Goal: Task Accomplishment & Management: Manage account settings

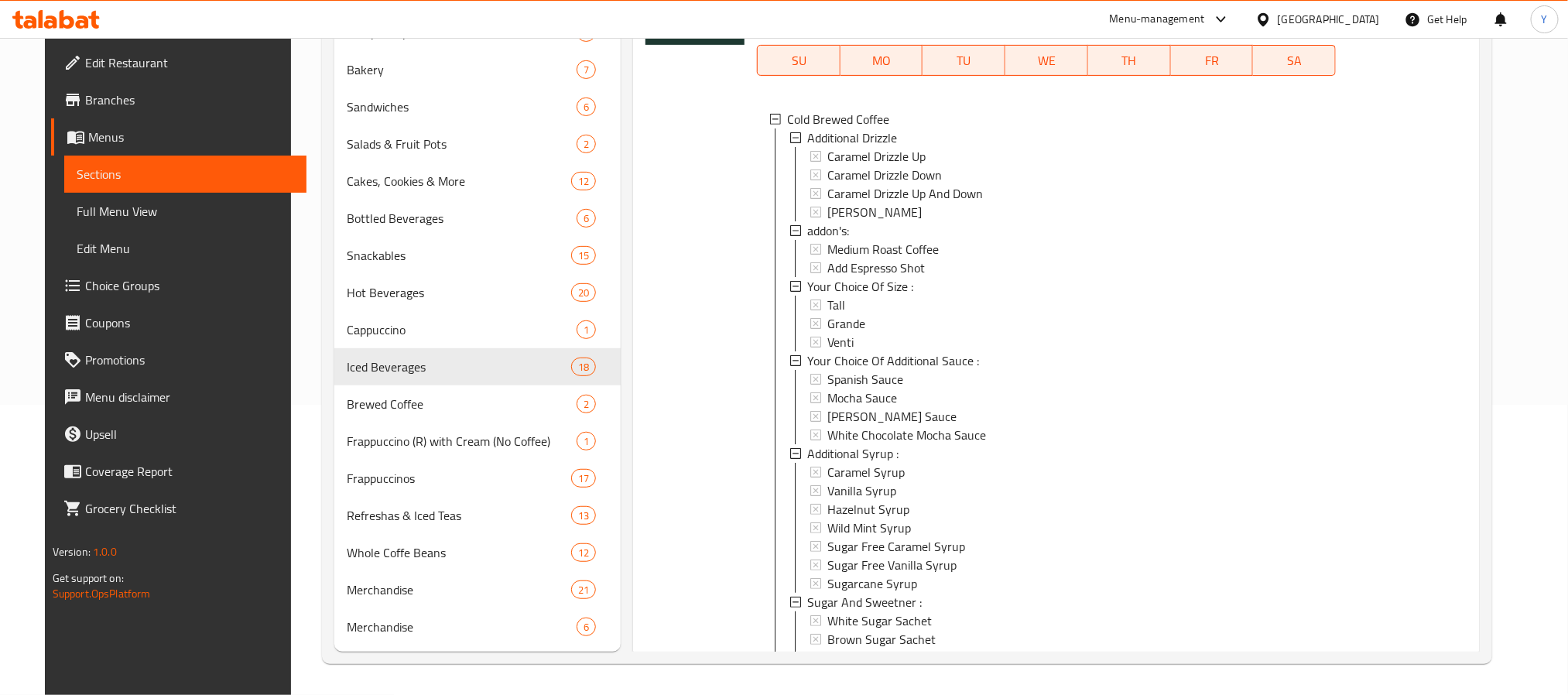
scroll to position [2, 0]
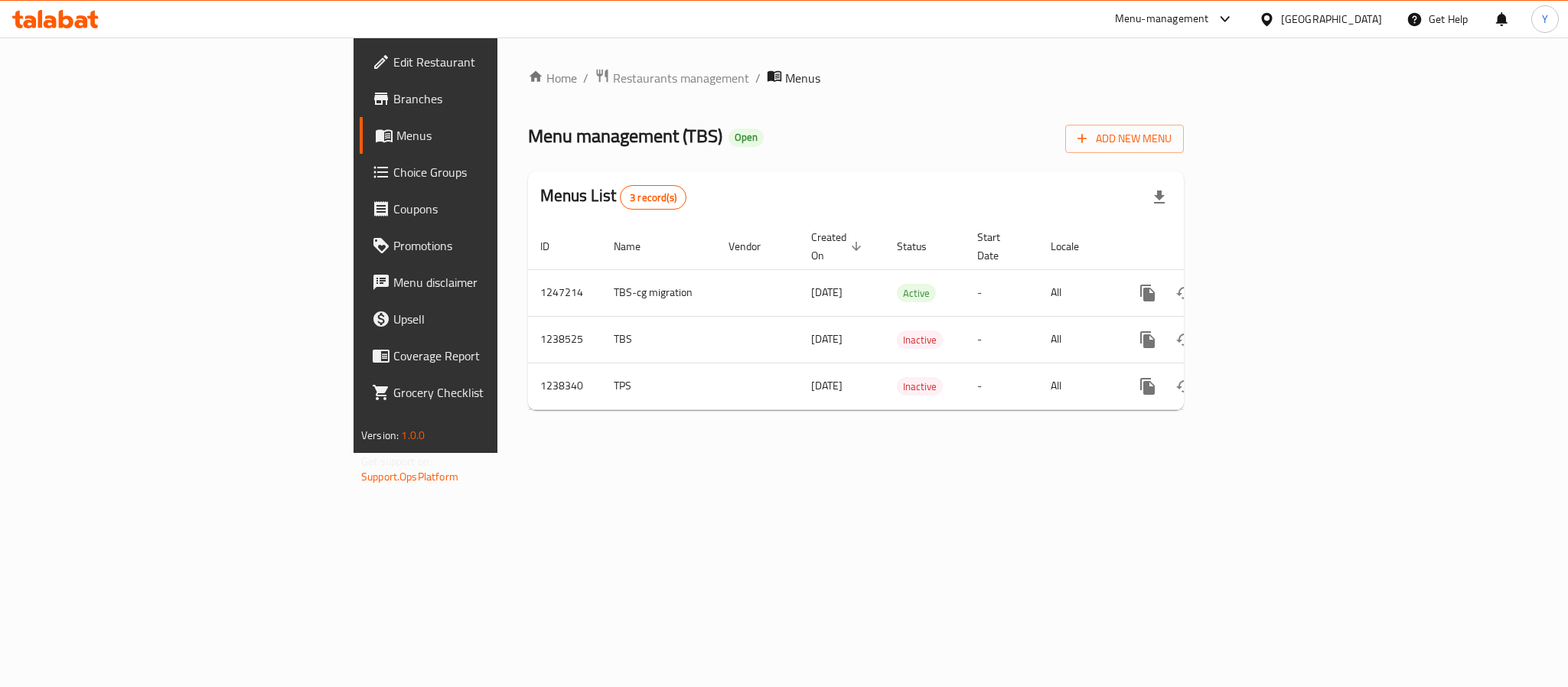
click at [779, 107] on div "Home / Restaurants management / Menus Menu management ( TBS ) Open Add New Menu…" at bounding box center [856, 245] width 656 height 354
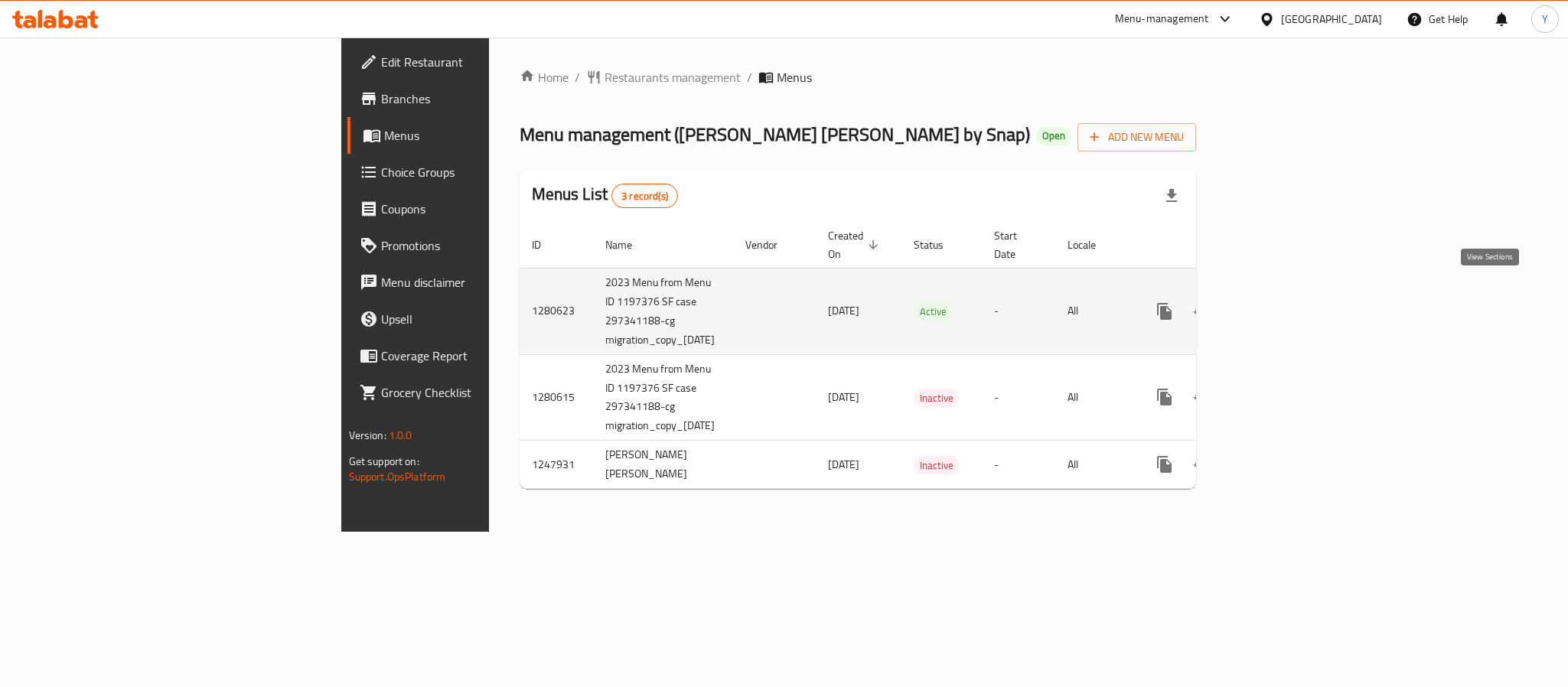
click at [1282, 305] on icon "enhanced table" at bounding box center [1275, 311] width 14 height 14
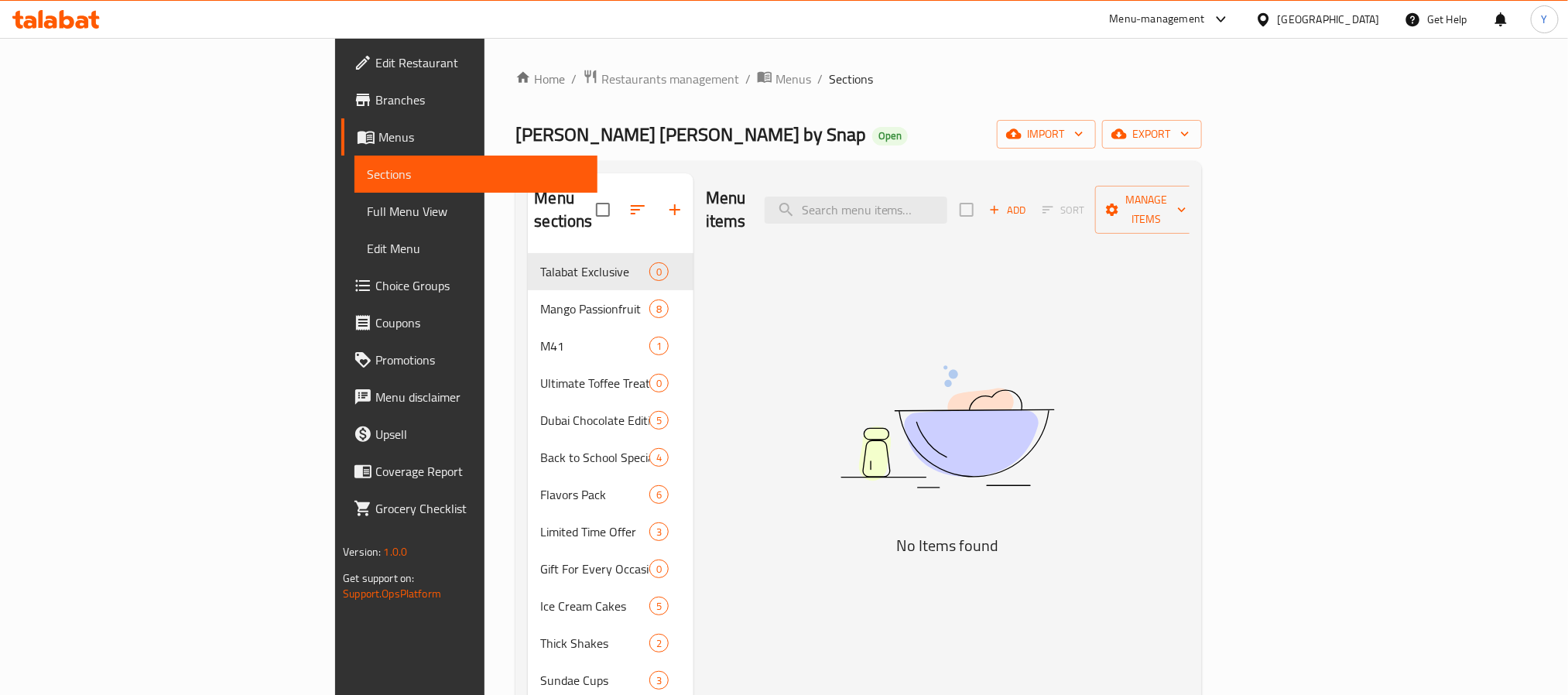
scroll to position [233, 0]
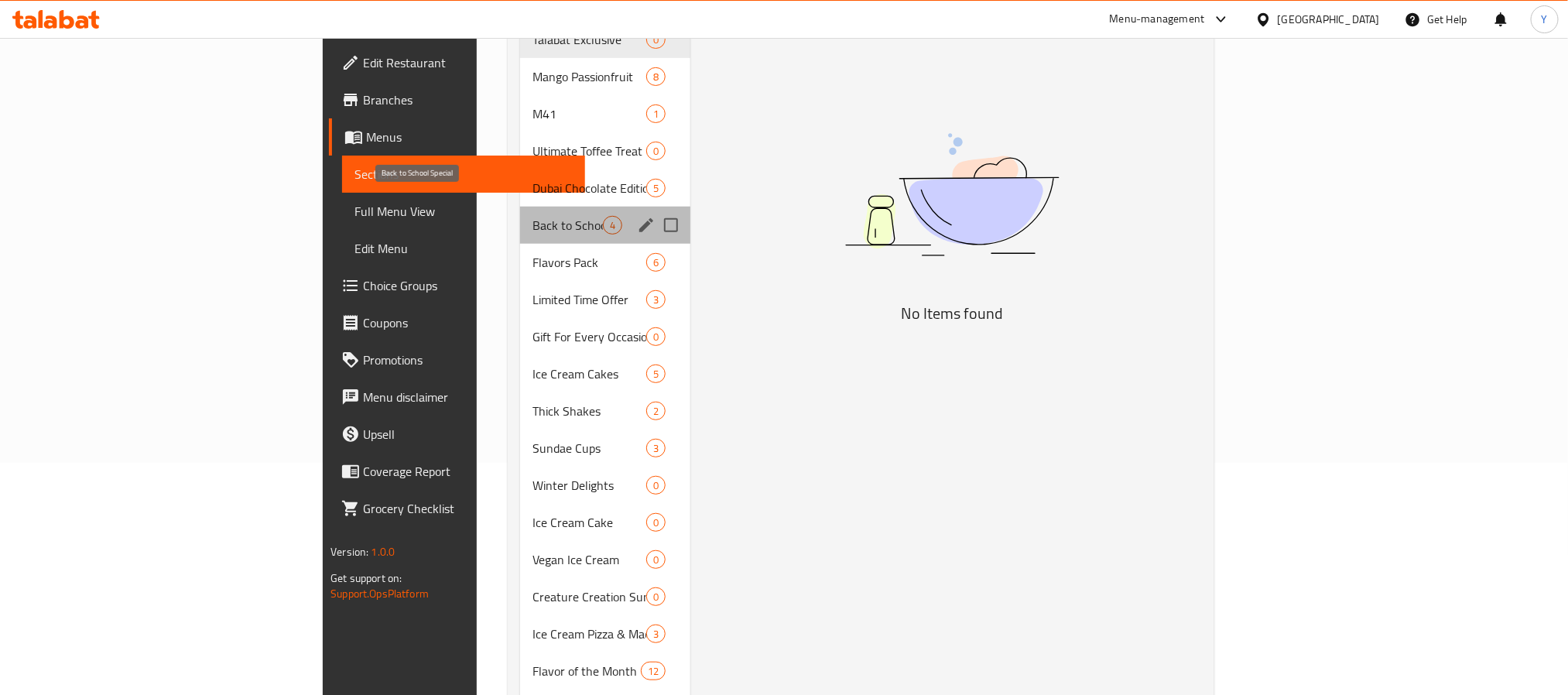
click at [532, 216] on span "Back to School Special" at bounding box center [567, 225] width 71 height 19
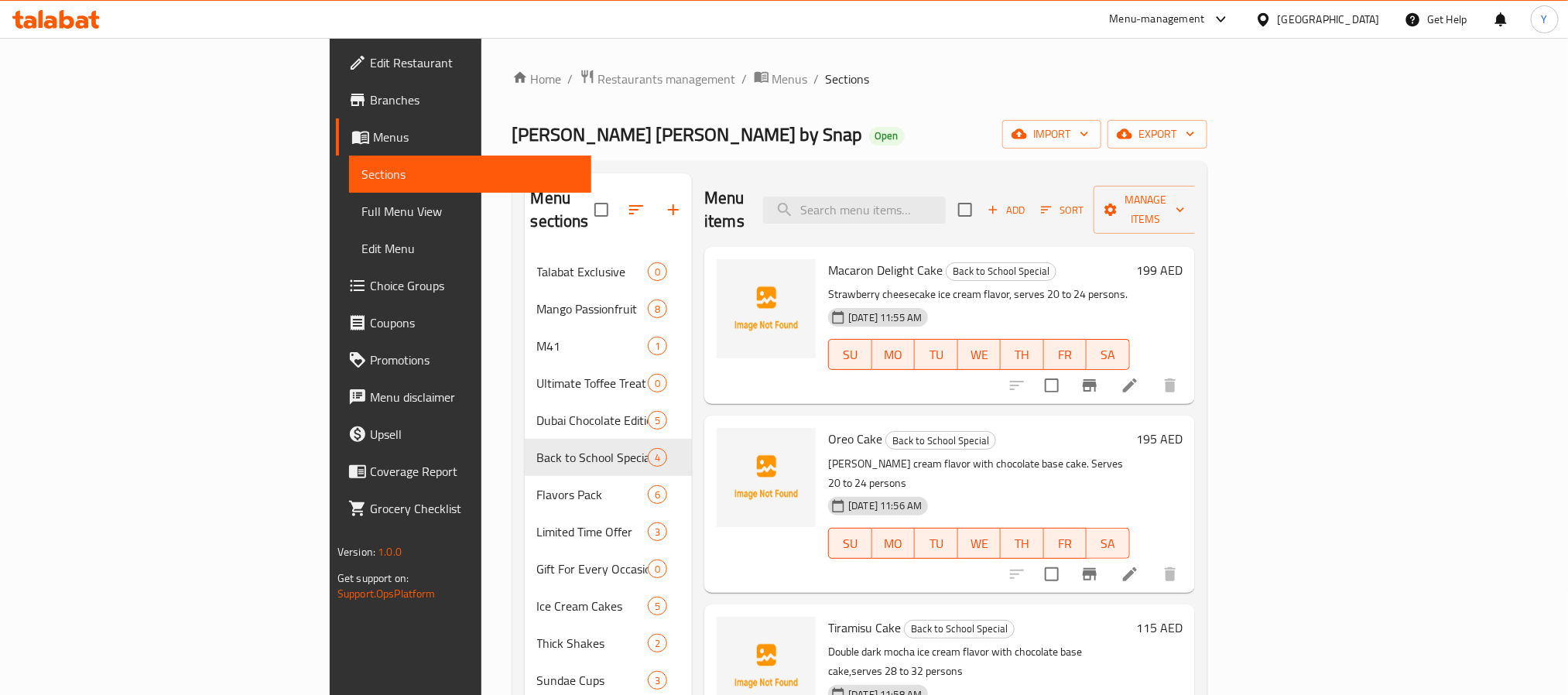
click at [1024, 183] on div "Menu items Add Sort Manage items" at bounding box center [949, 210] width 491 height 74
click at [946, 197] on input "search" at bounding box center [853, 210] width 182 height 27
paste input "Ultimate Sundae Gathering Pack"
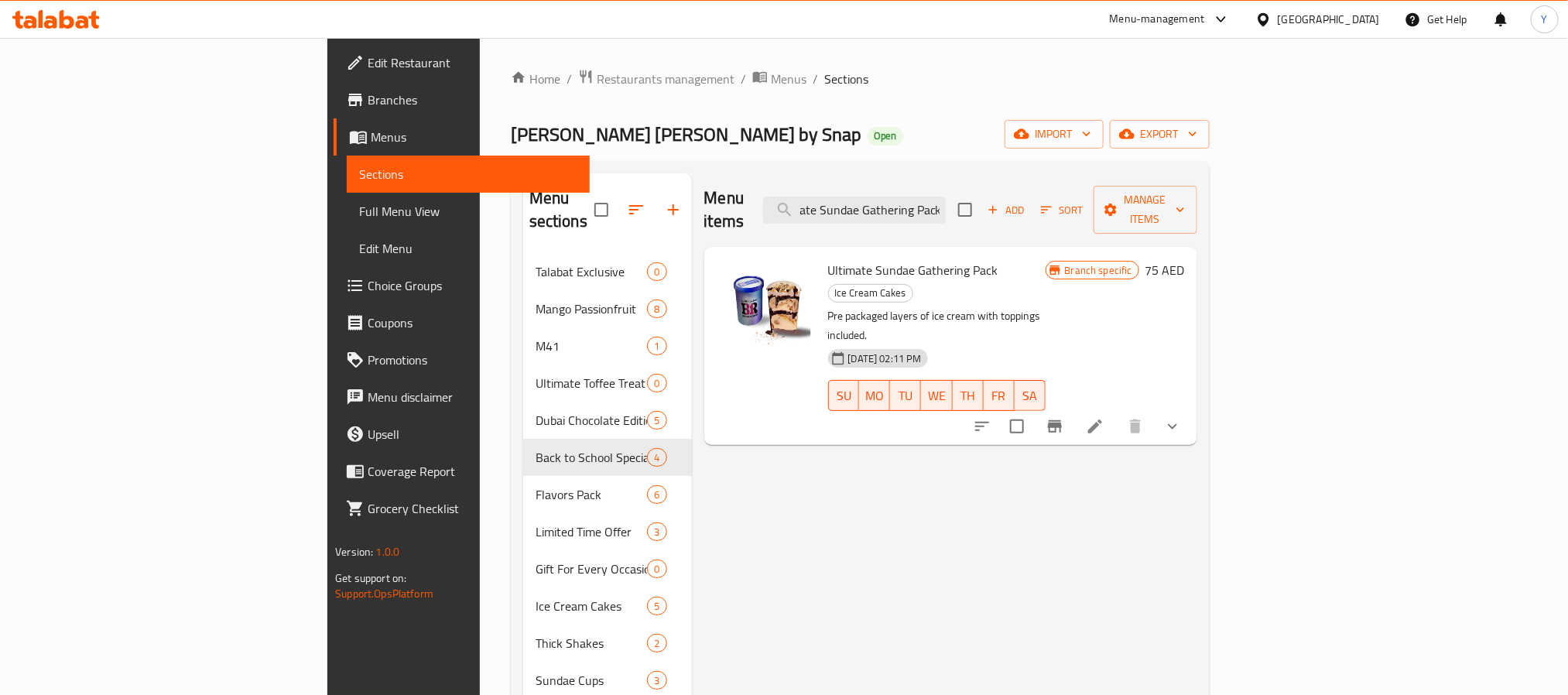
type input "Ultimate Sundae Gathering Pack"
click at [889, 259] on span "Ultimate Sundae Gathering Pack" at bounding box center [913, 270] width 170 height 24
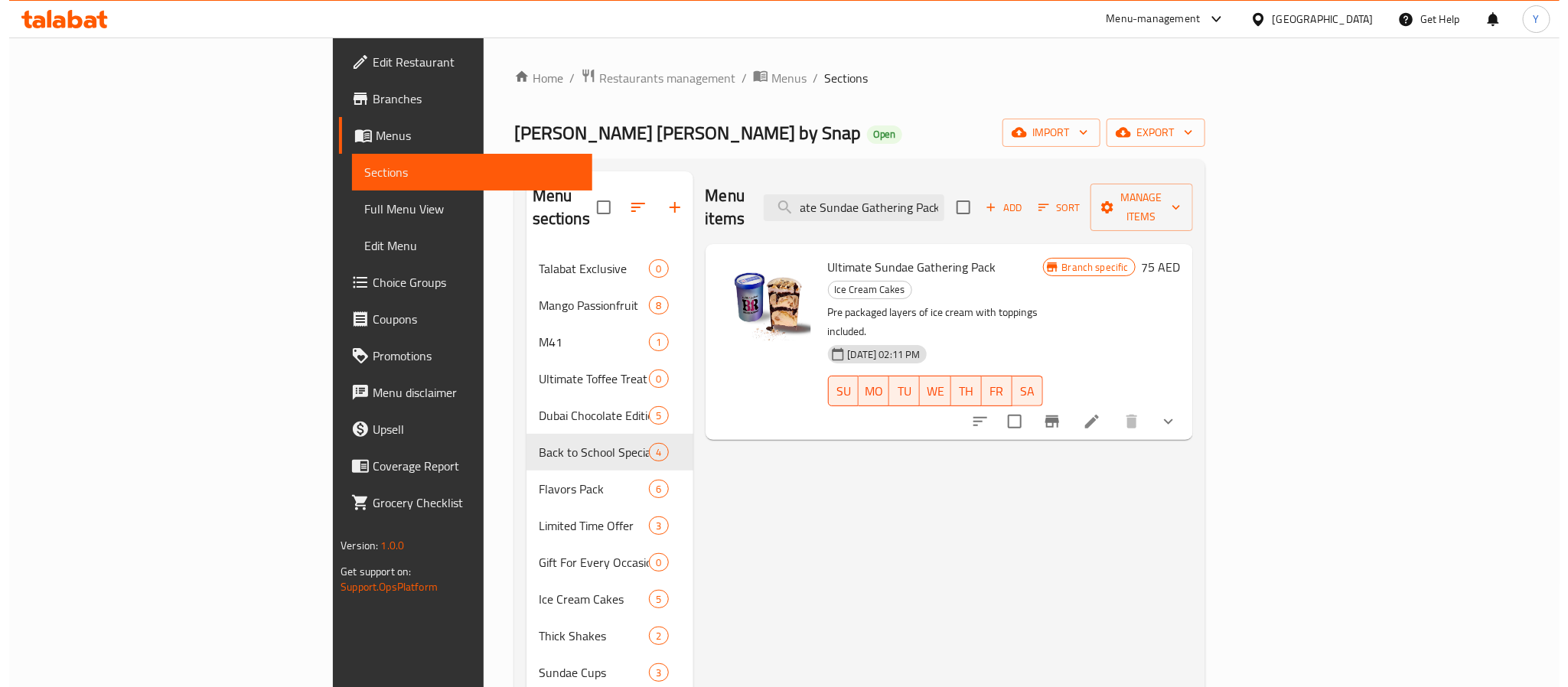
scroll to position [0, 0]
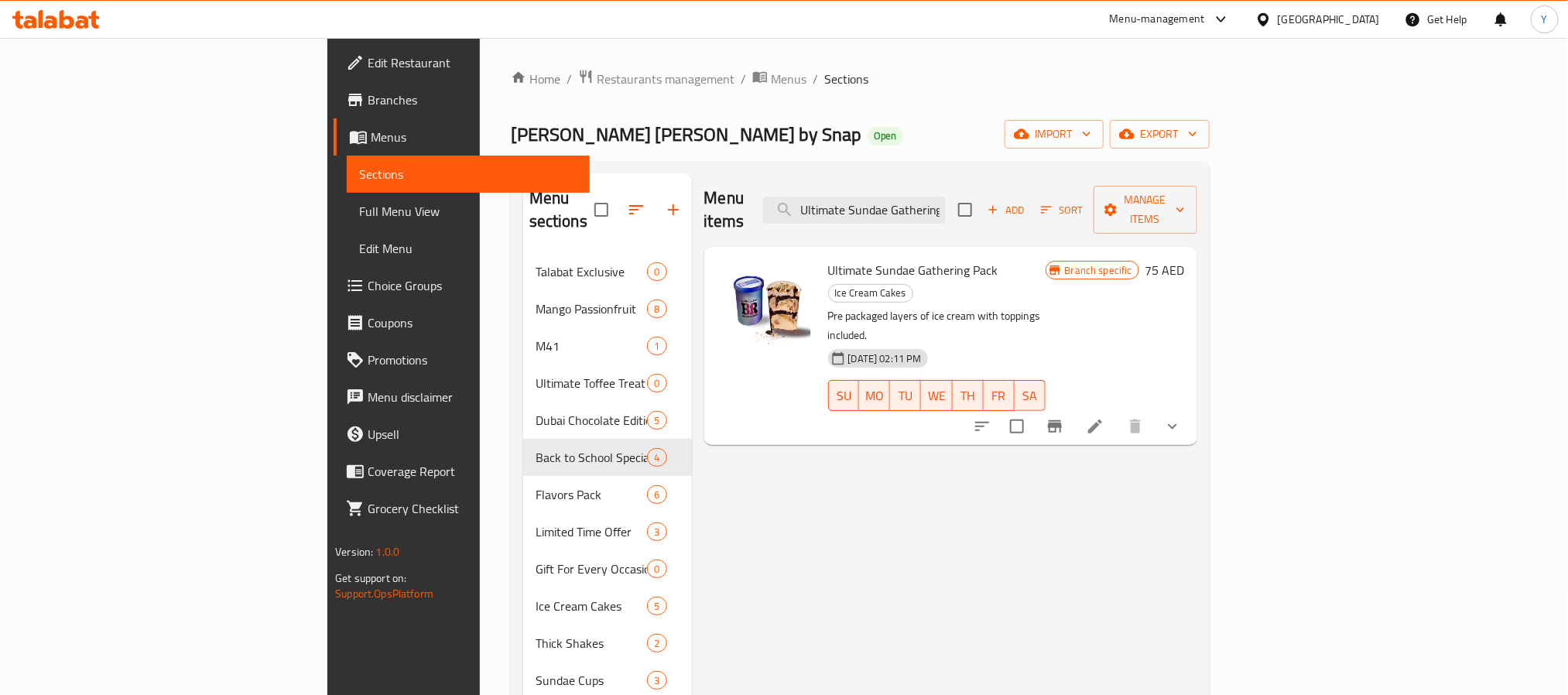
click at [889, 259] on span "Ultimate Sundae Gathering Pack" at bounding box center [913, 270] width 170 height 24
copy h6 "Ultimate Sundae Gathering Pack"
click at [1182, 417] on icon "show more" at bounding box center [1173, 426] width 19 height 19
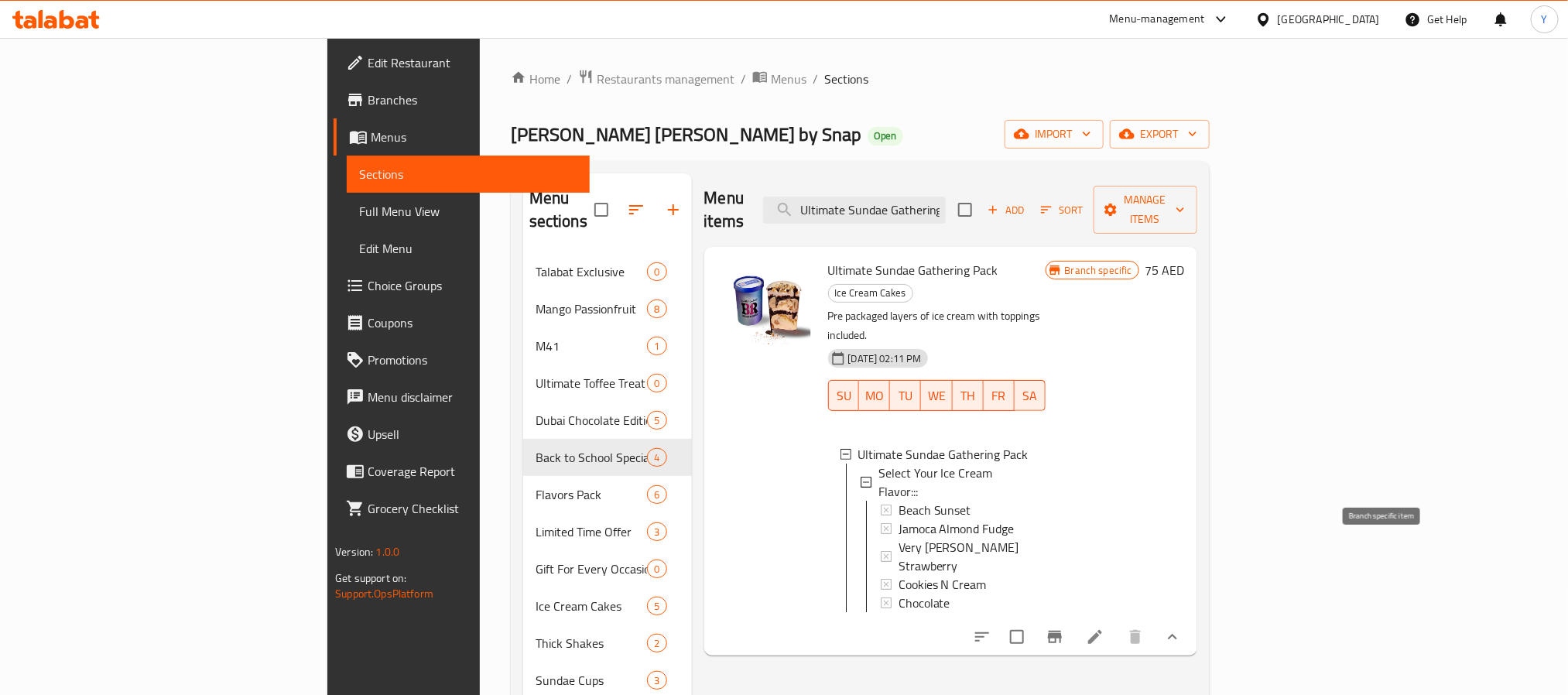
click at [1062, 631] on icon "Branch-specific-item" at bounding box center [1055, 636] width 14 height 12
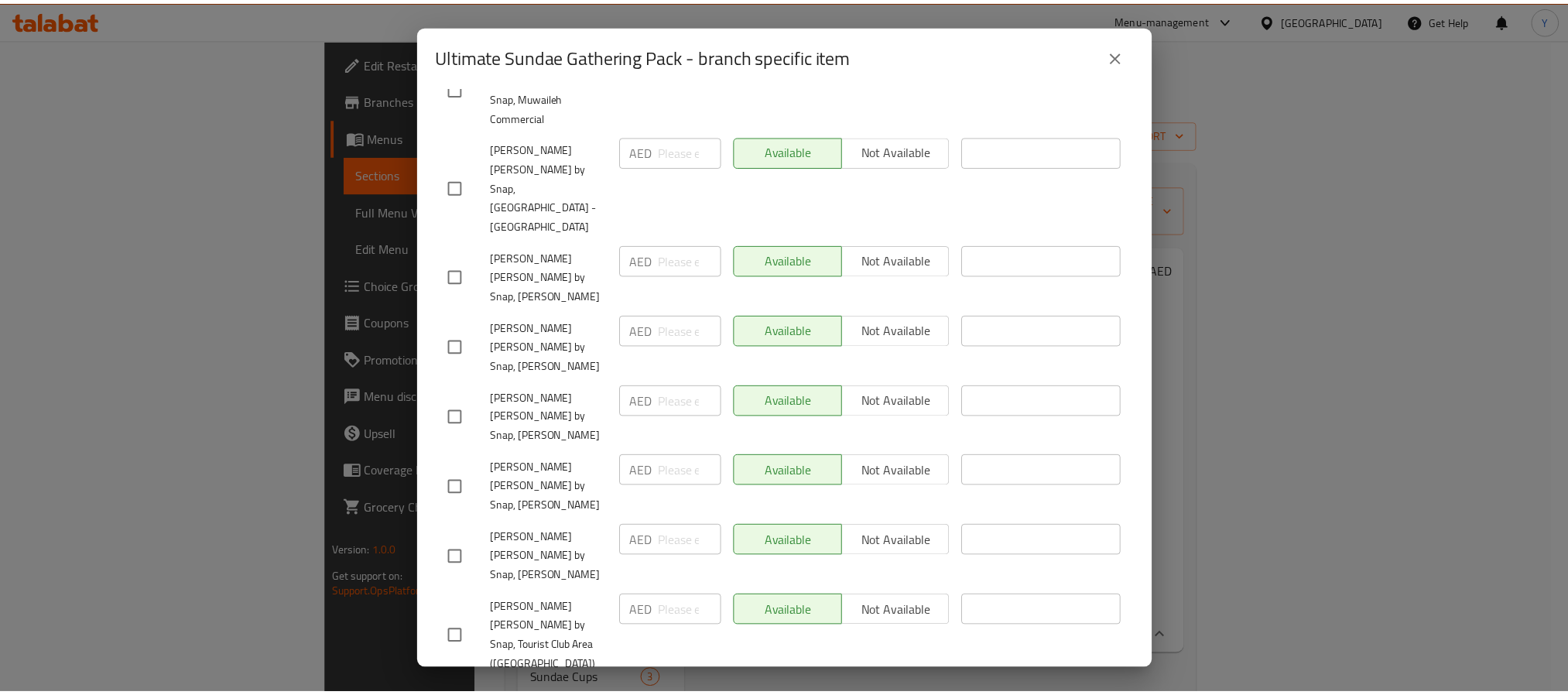
scroll to position [774, 0]
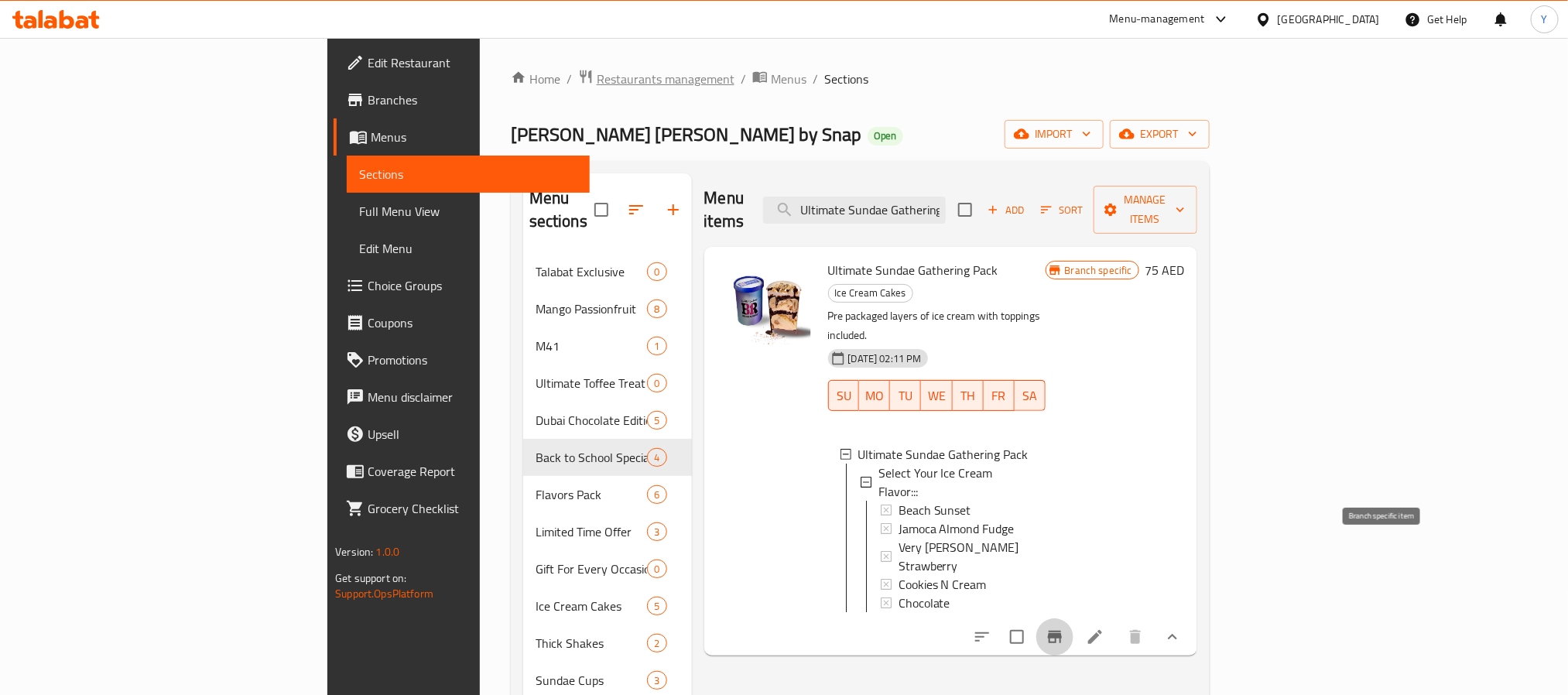
click at [596, 88] on span "Restaurants management" at bounding box center [665, 79] width 138 height 19
click at [368, 91] on span "Branches" at bounding box center [472, 100] width 209 height 19
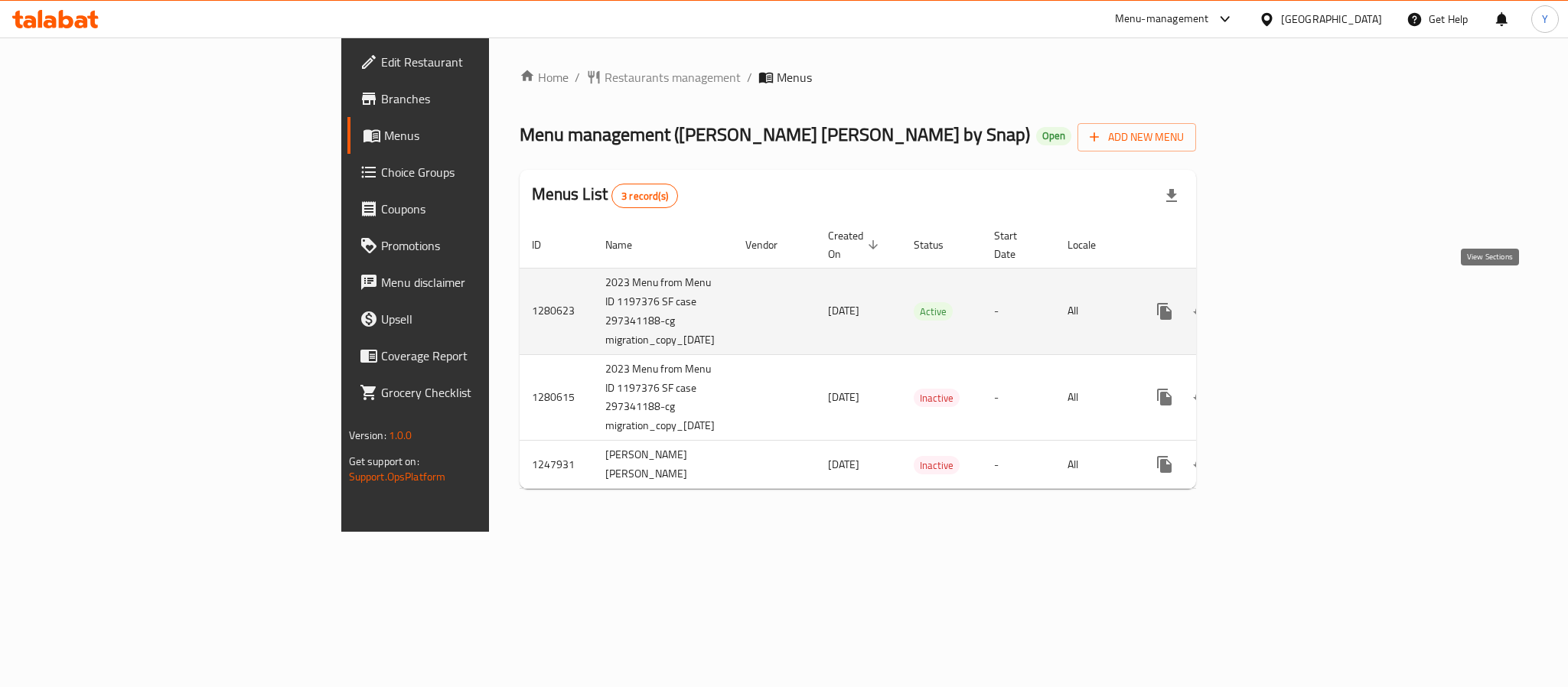
click at [1282, 305] on icon "enhanced table" at bounding box center [1275, 311] width 14 height 14
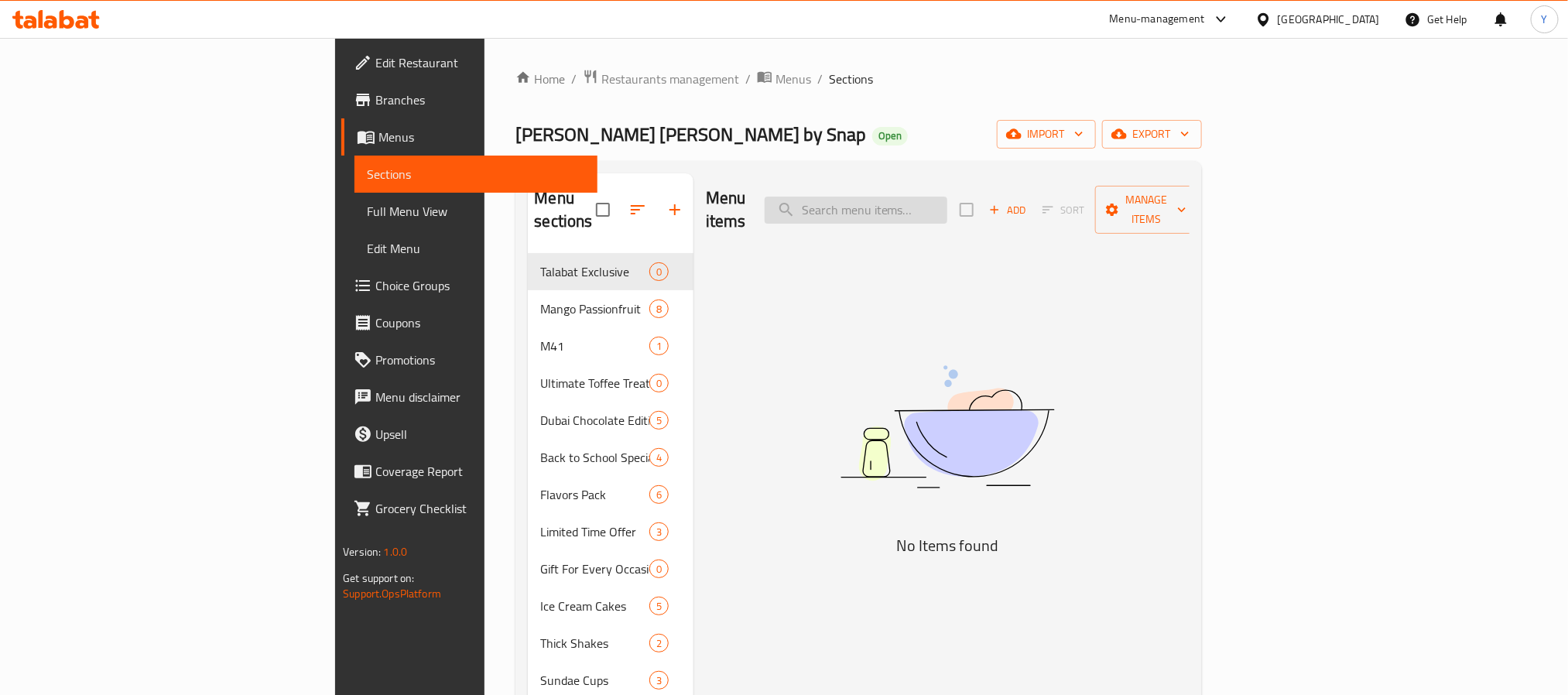
click at [945, 199] on input "search" at bounding box center [855, 210] width 182 height 27
paste input "Ultimate Sundae Gathering Pack"
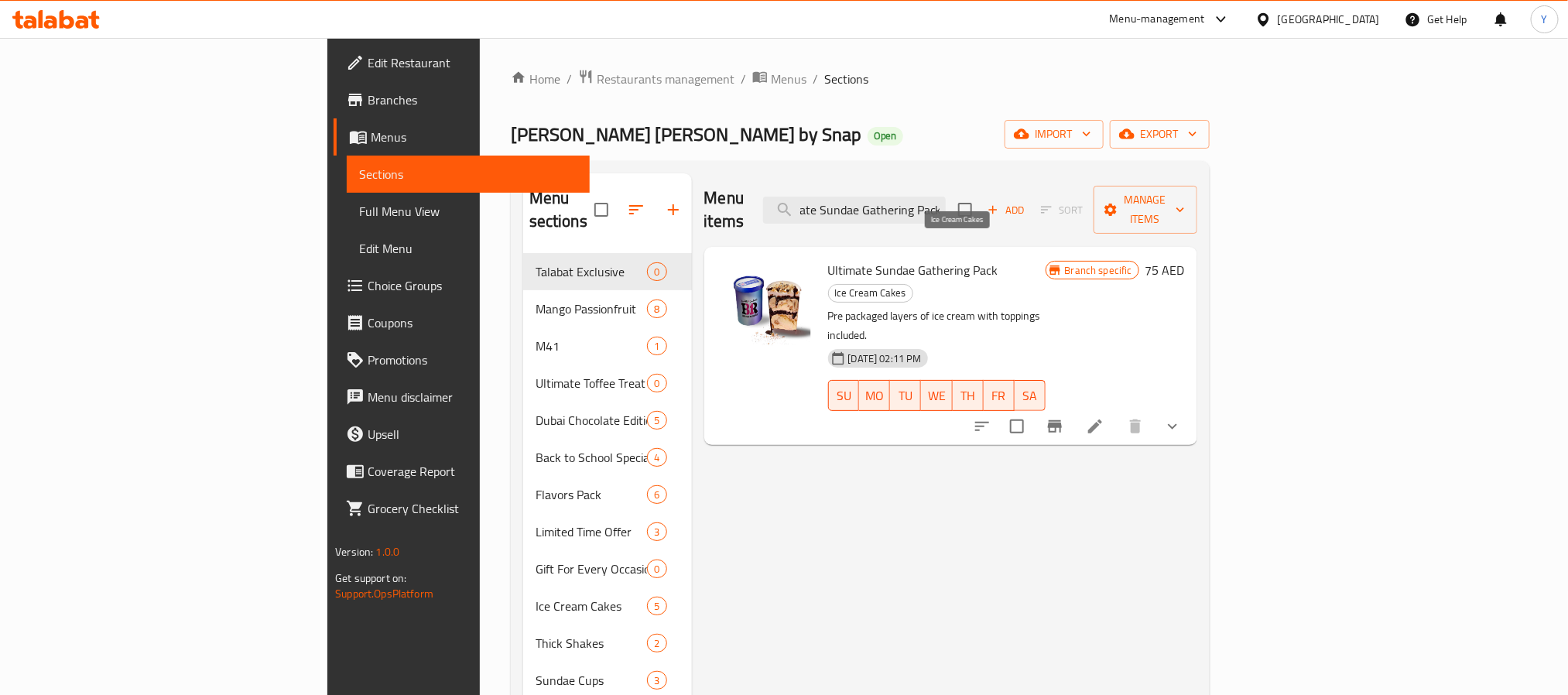
type input "Ultimate Sundae Gathering Pack"
click at [966, 306] on p "Pre packaged layers of ice cream with toppings included." at bounding box center [937, 325] width 217 height 39
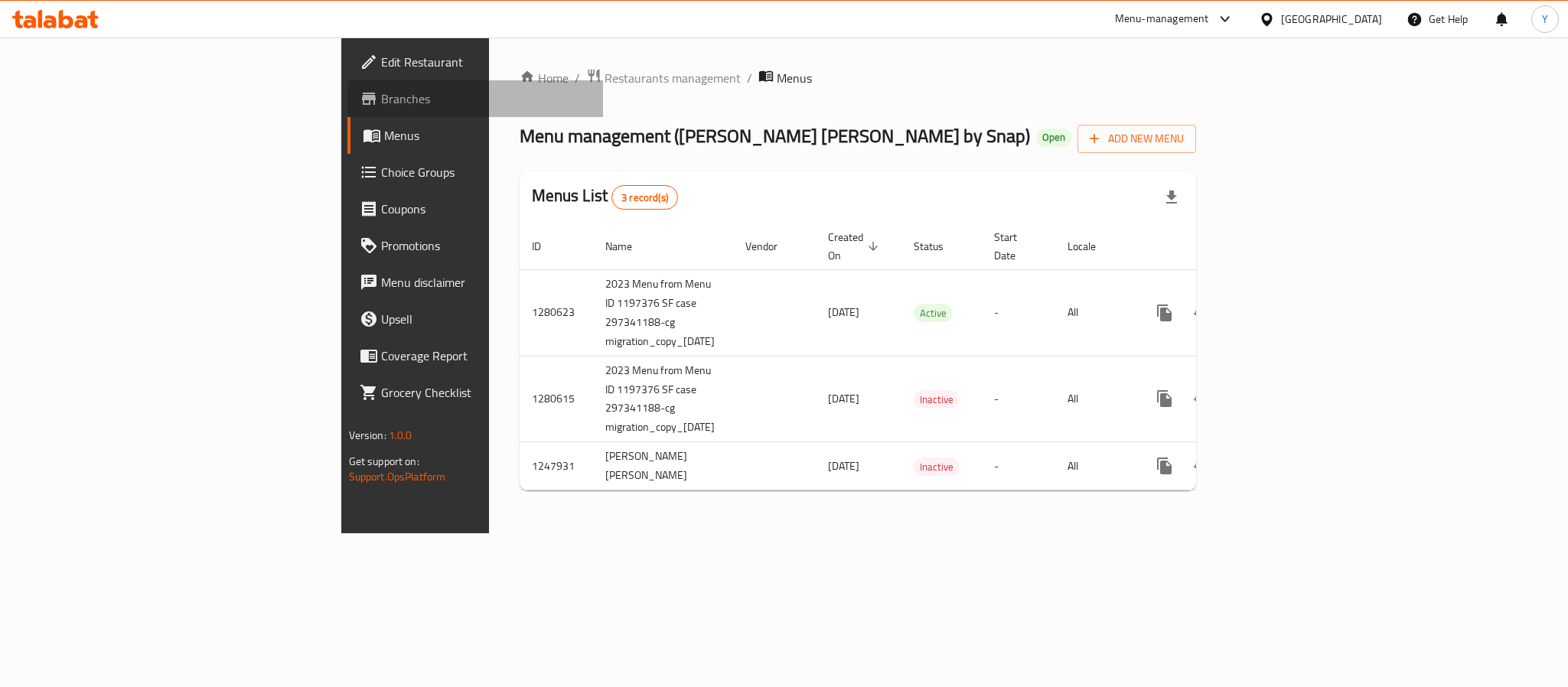
click at [381, 93] on span "Branches" at bounding box center [486, 99] width 209 height 19
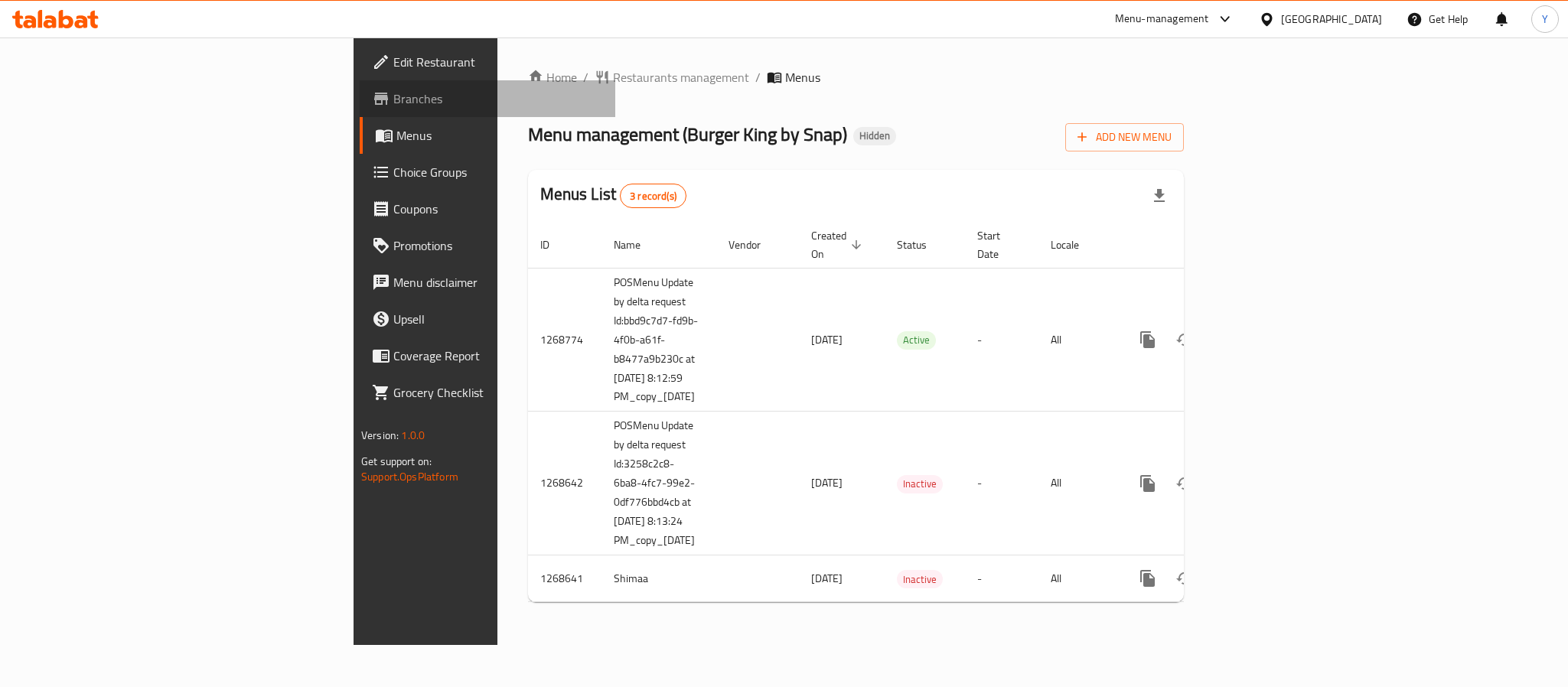
click at [393, 99] on span "Branches" at bounding box center [498, 99] width 209 height 19
click at [393, 95] on span "Branches" at bounding box center [498, 99] width 209 height 19
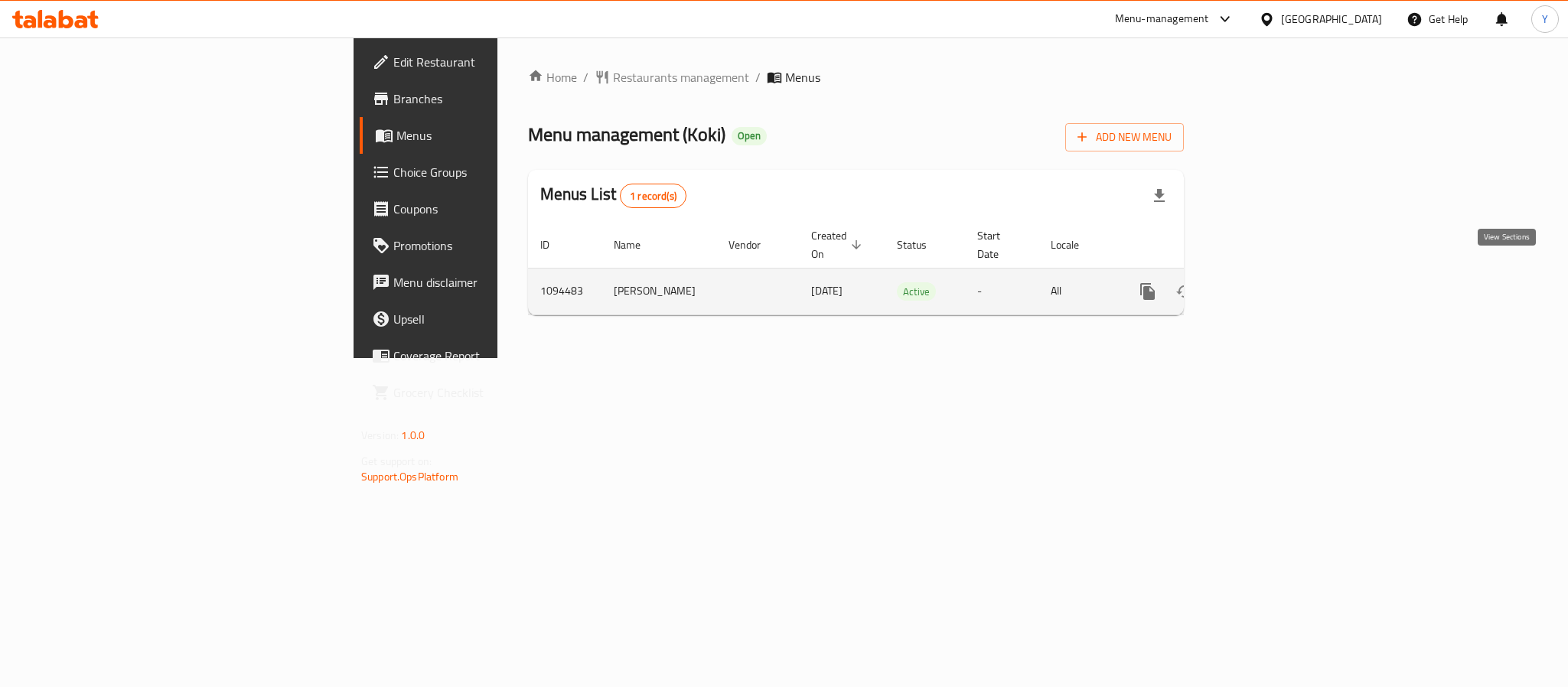
click at [1267, 282] on icon "enhanced table" at bounding box center [1259, 292] width 19 height 19
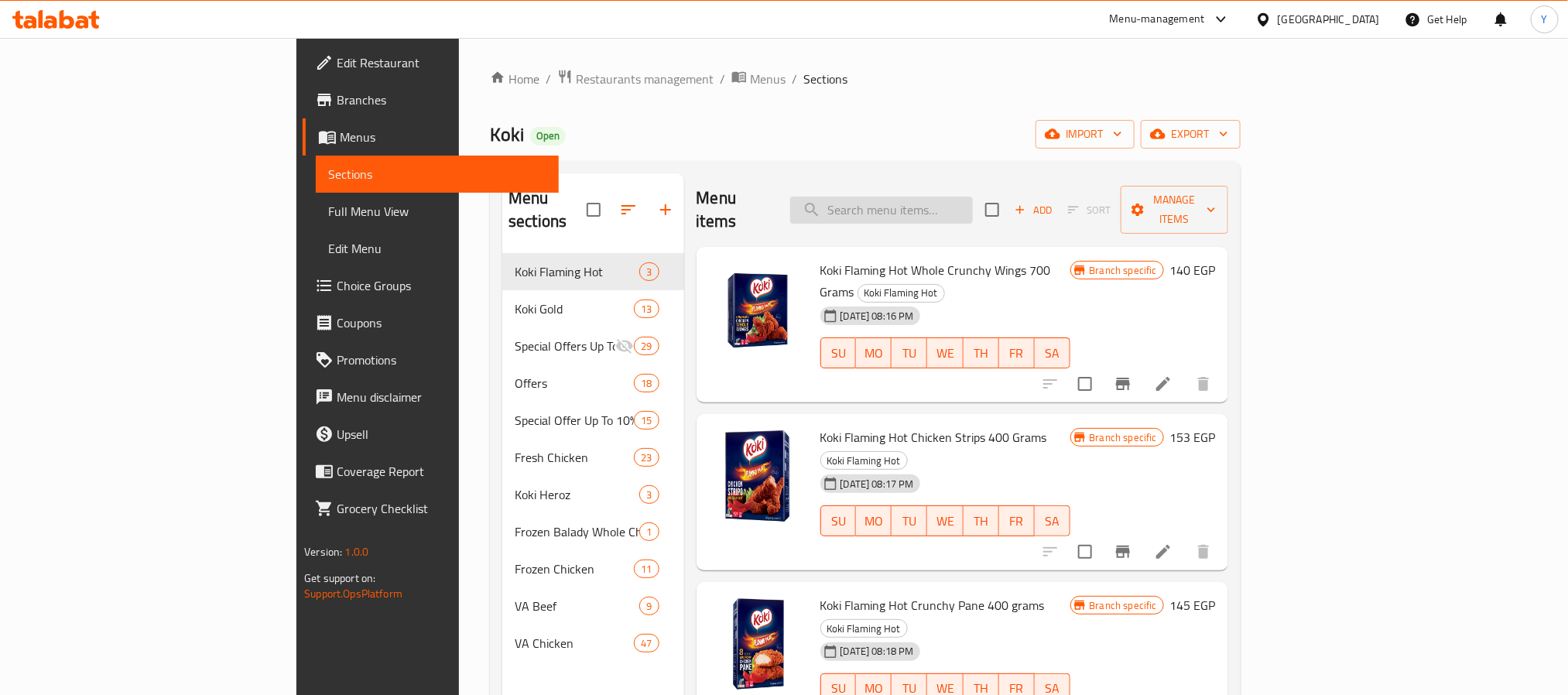
click at [911, 197] on input "search" at bounding box center [881, 210] width 182 height 27
paste input "Chicken Burger 8 Pieces"
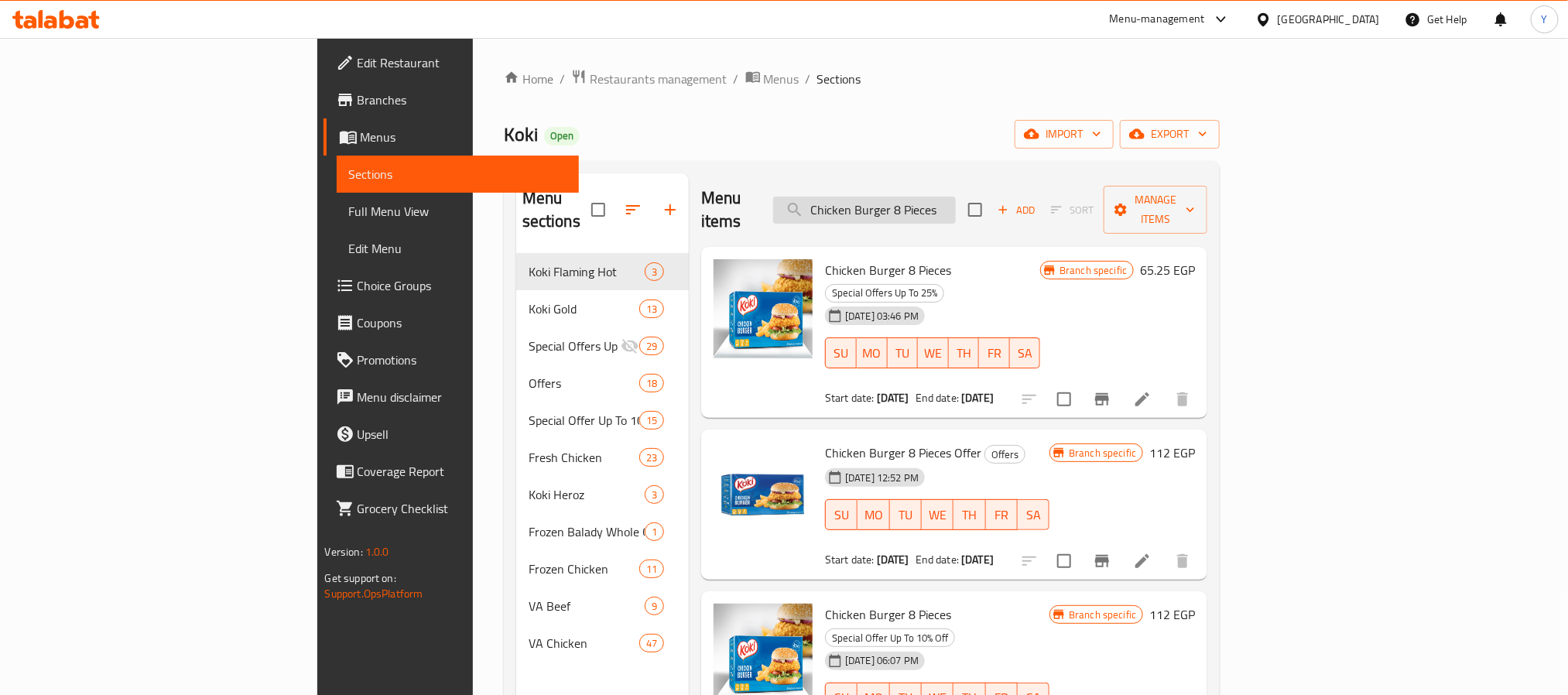
click at [956, 197] on input "Chicken Burger 8 Pieces" at bounding box center [864, 210] width 182 height 27
paste input "runchy Chicken Wings Regular 700 G"
type input "Crunchy Chicken Wings Regular 700 G"
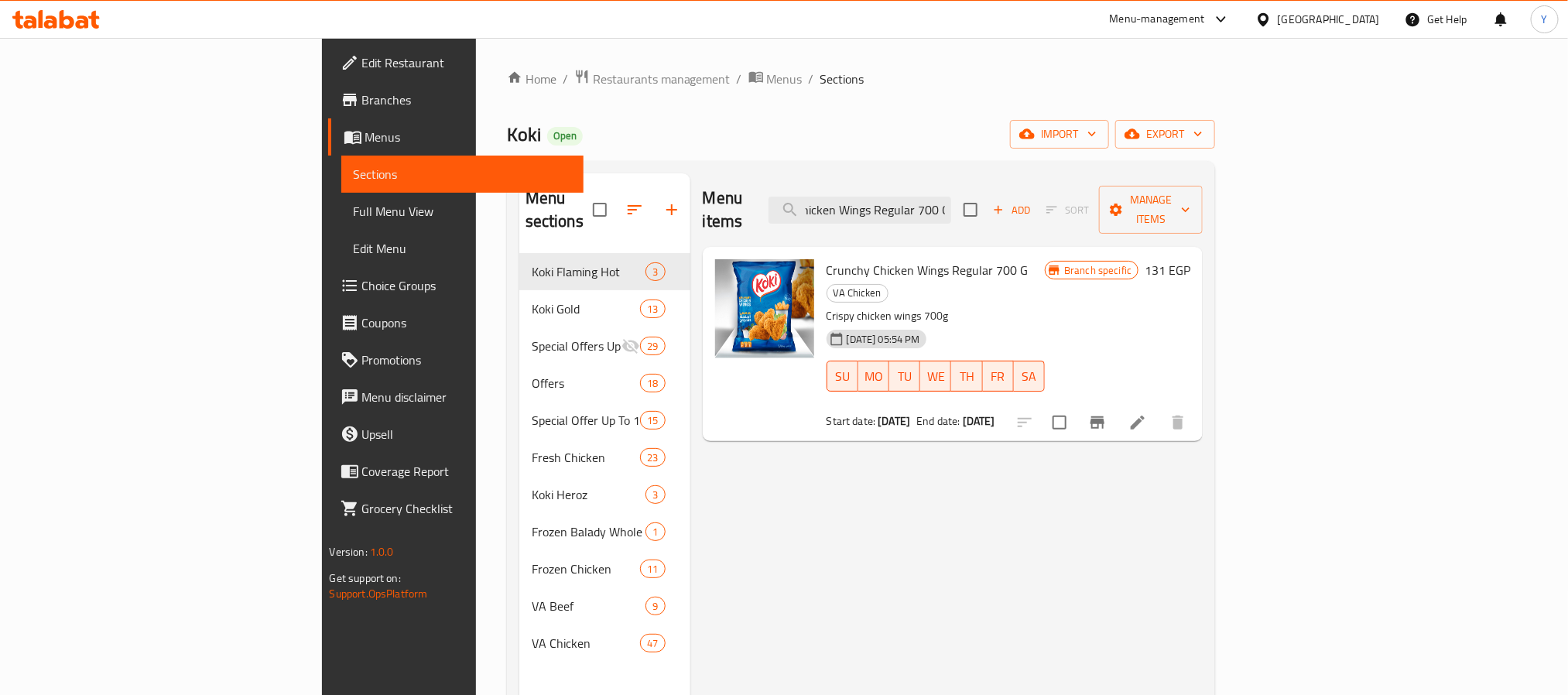
scroll to position [0, 0]
click at [1160, 408] on li at bounding box center [1138, 422] width 43 height 27
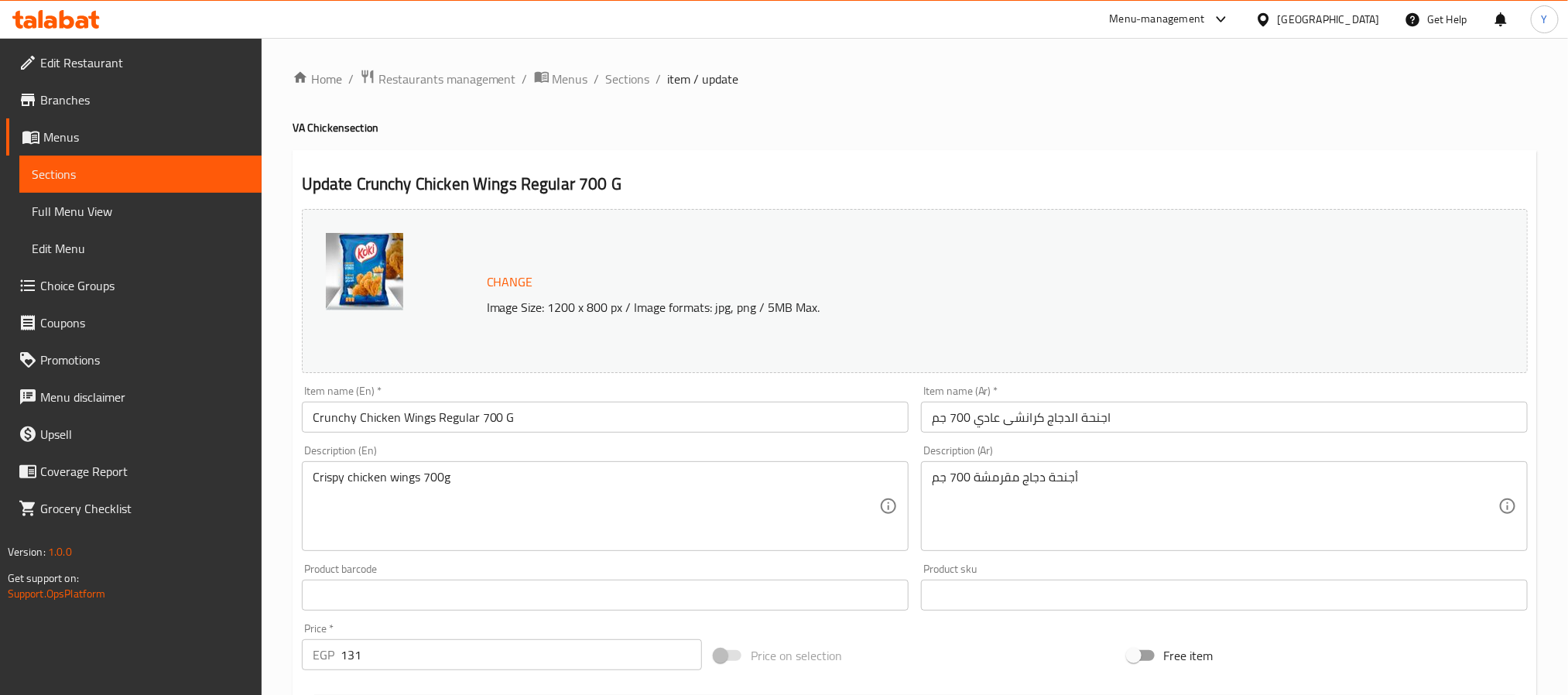
click at [1071, 437] on div "Item name (Ar)   * اجنحة الدجاج كرانشى عادي 700 جم Item name (Ar) *" at bounding box center [1224, 408] width 619 height 60
click at [1115, 419] on input "اجنحة الدجاج كرانشى عادي 700 جم" at bounding box center [1225, 417] width 607 height 31
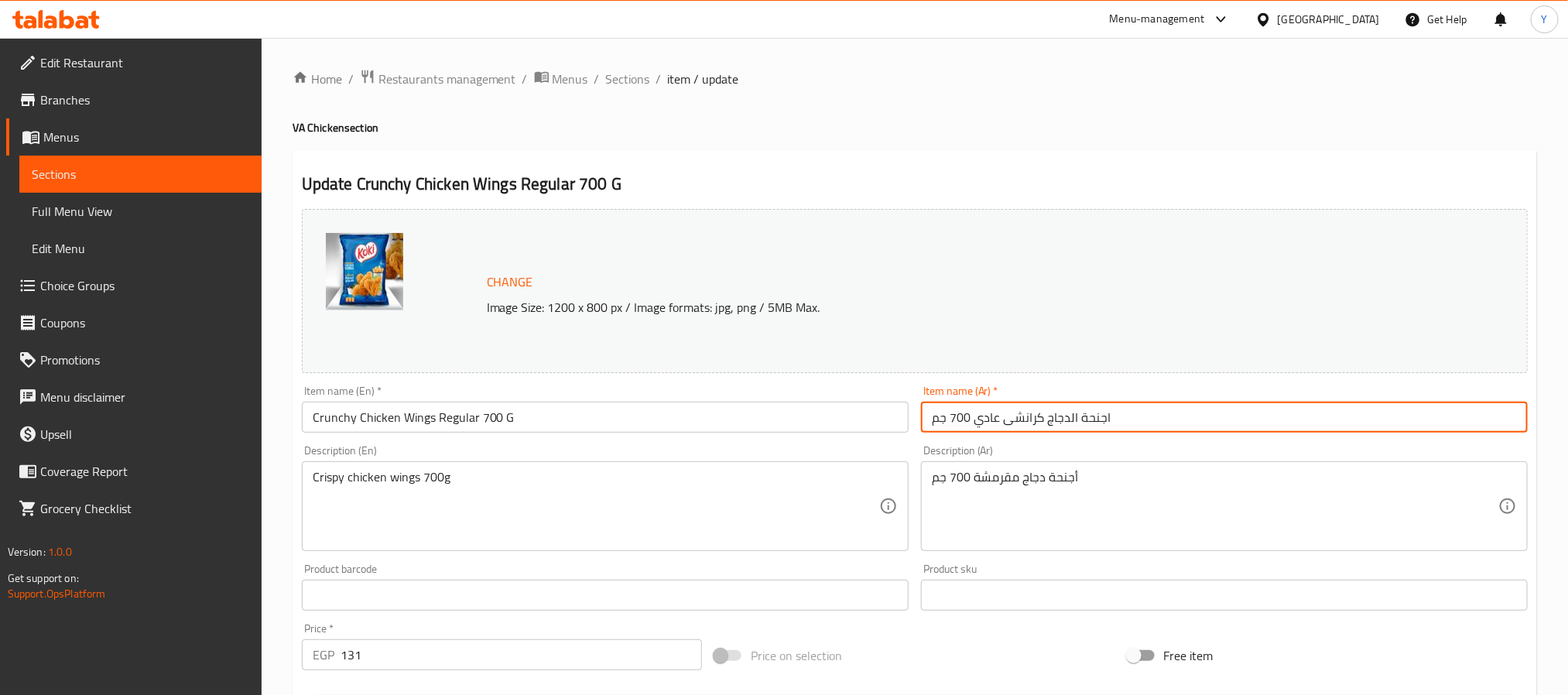
drag, startPoint x: 1115, startPoint y: 419, endPoint x: 1013, endPoint y: 422, distance: 102.0
click at [1013, 422] on input "اجنحة الدجاج كرانشى عادي 700 جم" at bounding box center [1225, 417] width 607 height 31
click at [1505, 414] on input "اجنحة الدجاج كرانشى عادي 700 جم" at bounding box center [1225, 417] width 607 height 31
drag, startPoint x: 1505, startPoint y: 414, endPoint x: 1418, endPoint y: 416, distance: 87.0
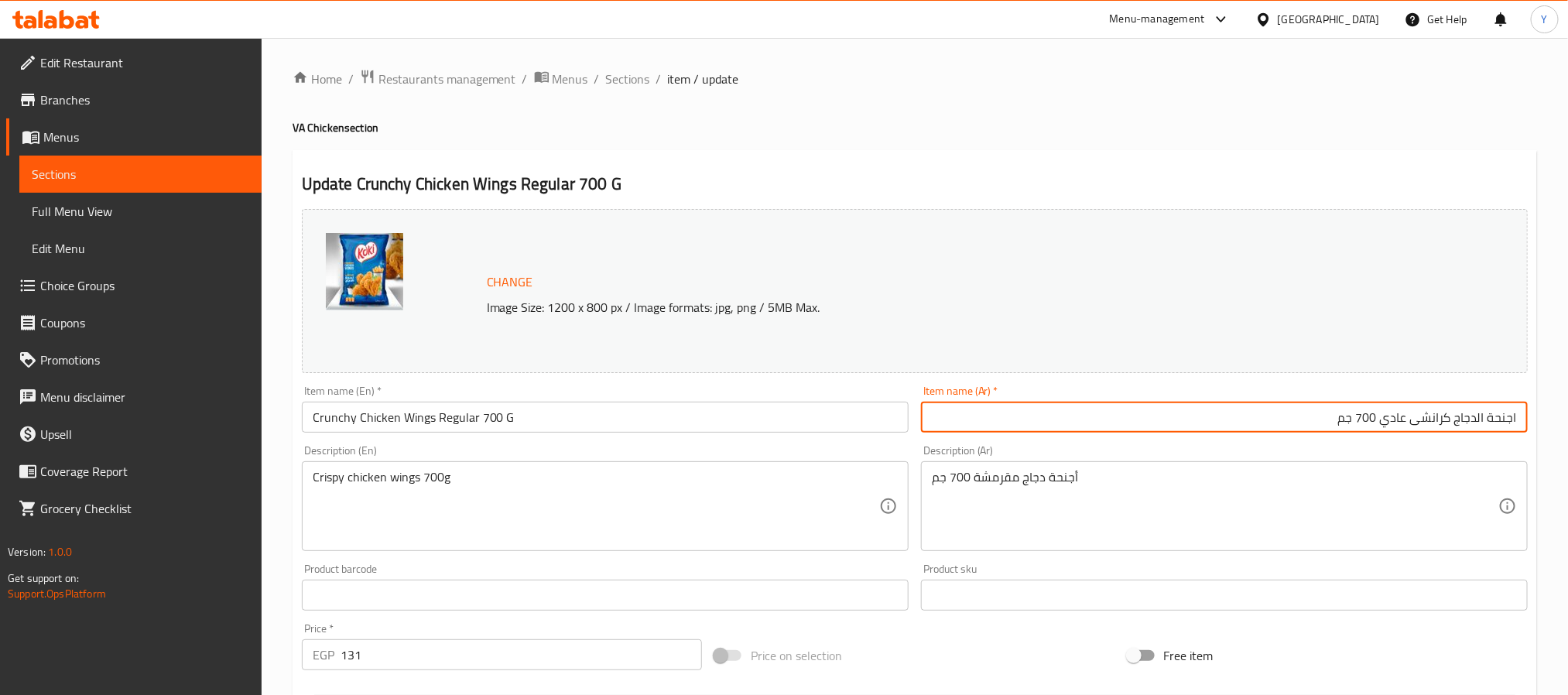
click at [1418, 416] on input "اجنحة الدجاج كرانشى عادي 700 جم" at bounding box center [1225, 417] width 607 height 31
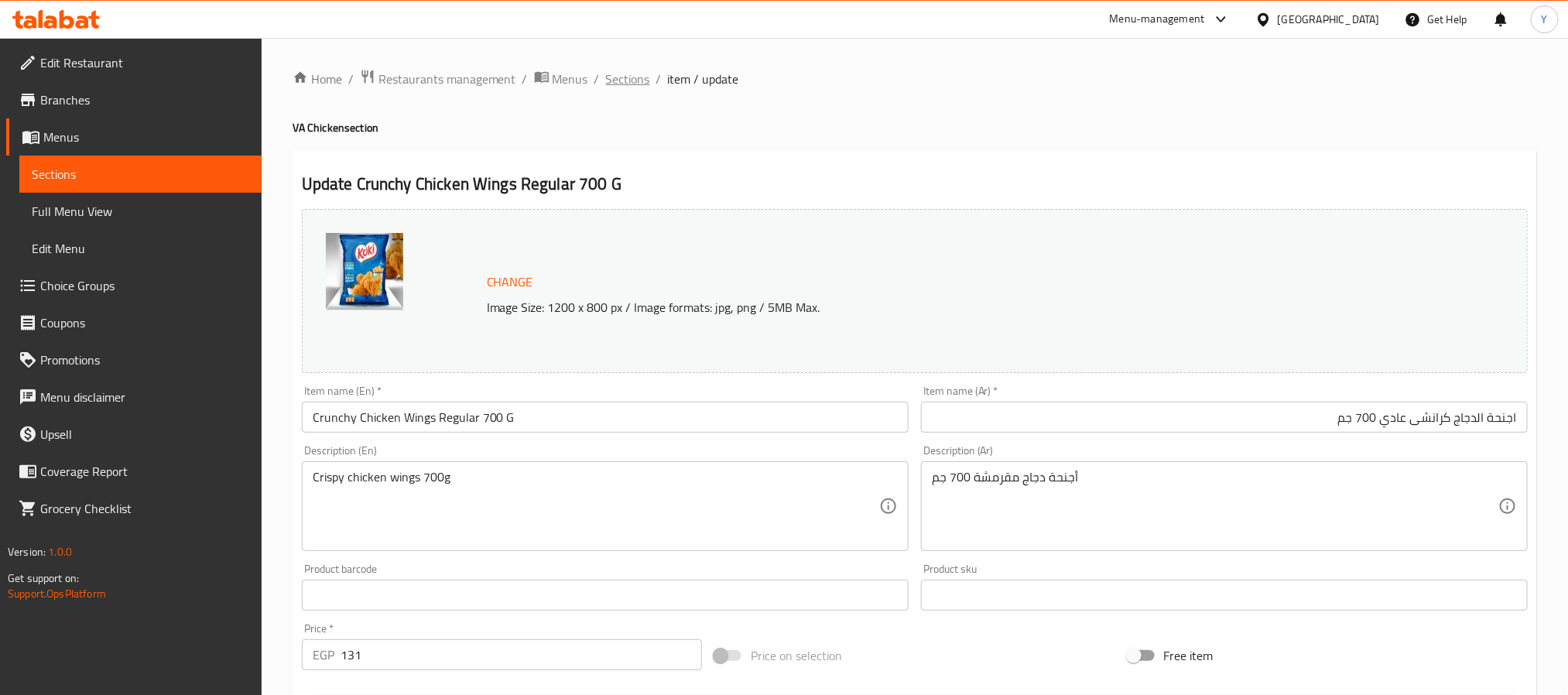
click at [637, 86] on span "Sections" at bounding box center [628, 79] width 44 height 19
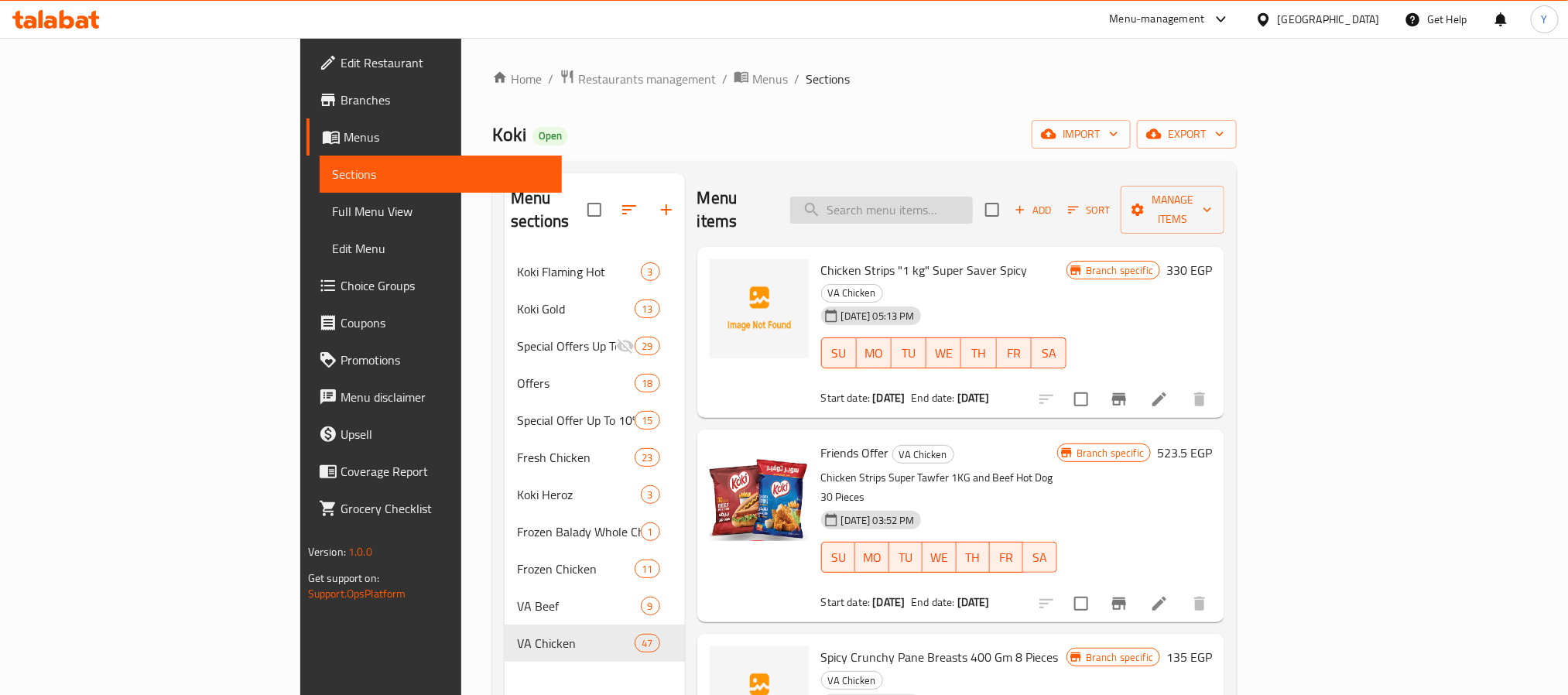
click at [973, 212] on input "search" at bounding box center [881, 210] width 182 height 27
paste input "Spicy Crunchy Chicken Wings 700 Gm"
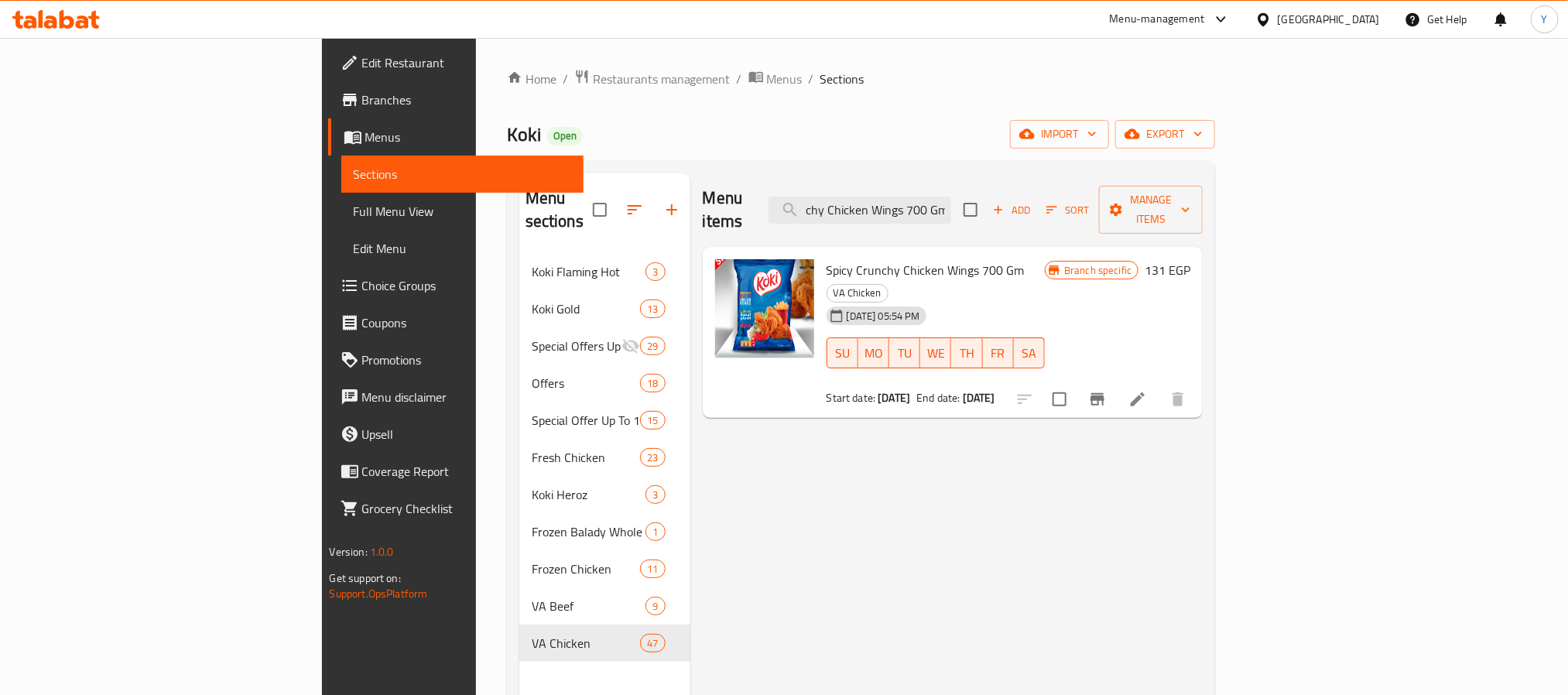
type input "Spicy Crunchy Chicken Wings 700 Gm"
click at [1147, 391] on icon at bounding box center [1138, 400] width 19 height 19
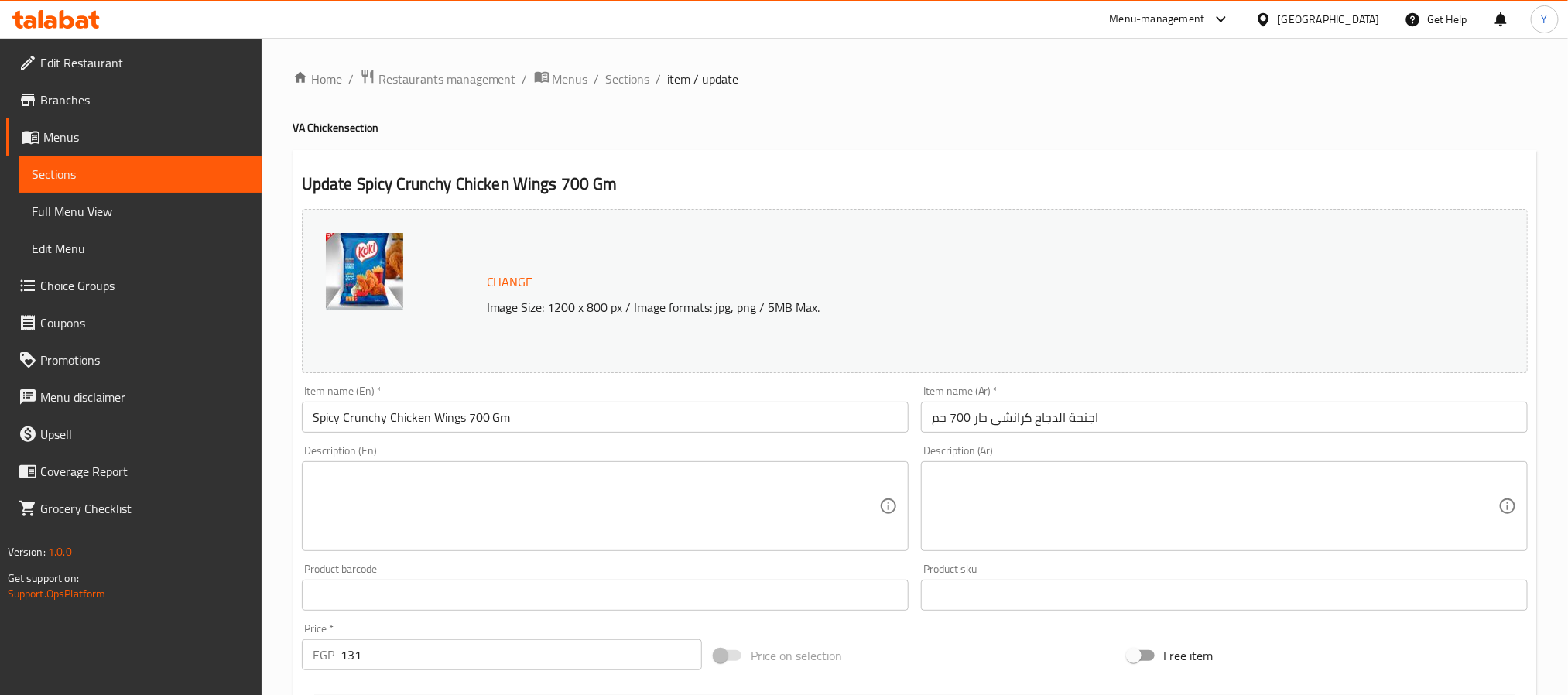
click at [1028, 414] on input "اجنحة الدجاج كرانشى حار 700 جم" at bounding box center [1225, 417] width 607 height 31
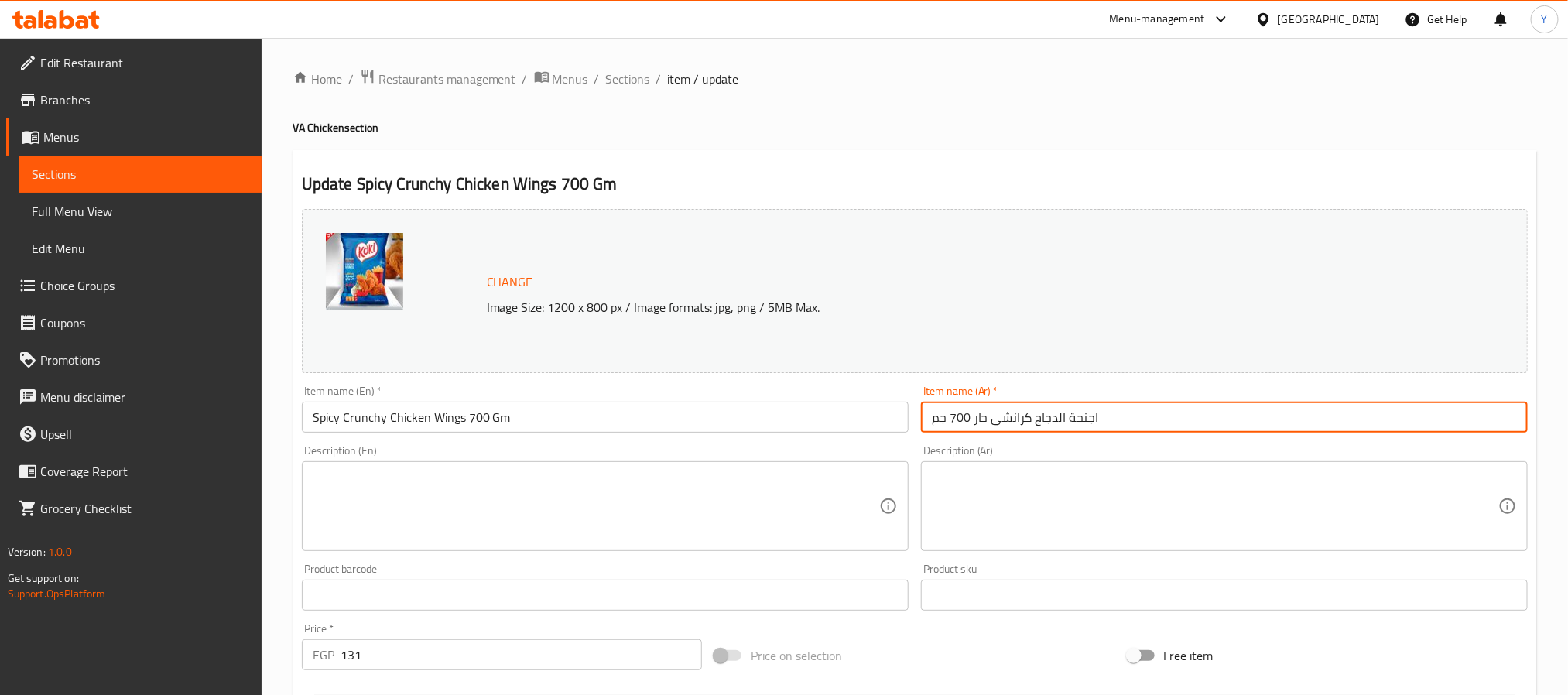
click at [1028, 414] on input "اجنحة الدجاج كرانشى حار 700 جم" at bounding box center [1225, 417] width 607 height 31
click at [634, 79] on span "Sections" at bounding box center [628, 79] width 44 height 19
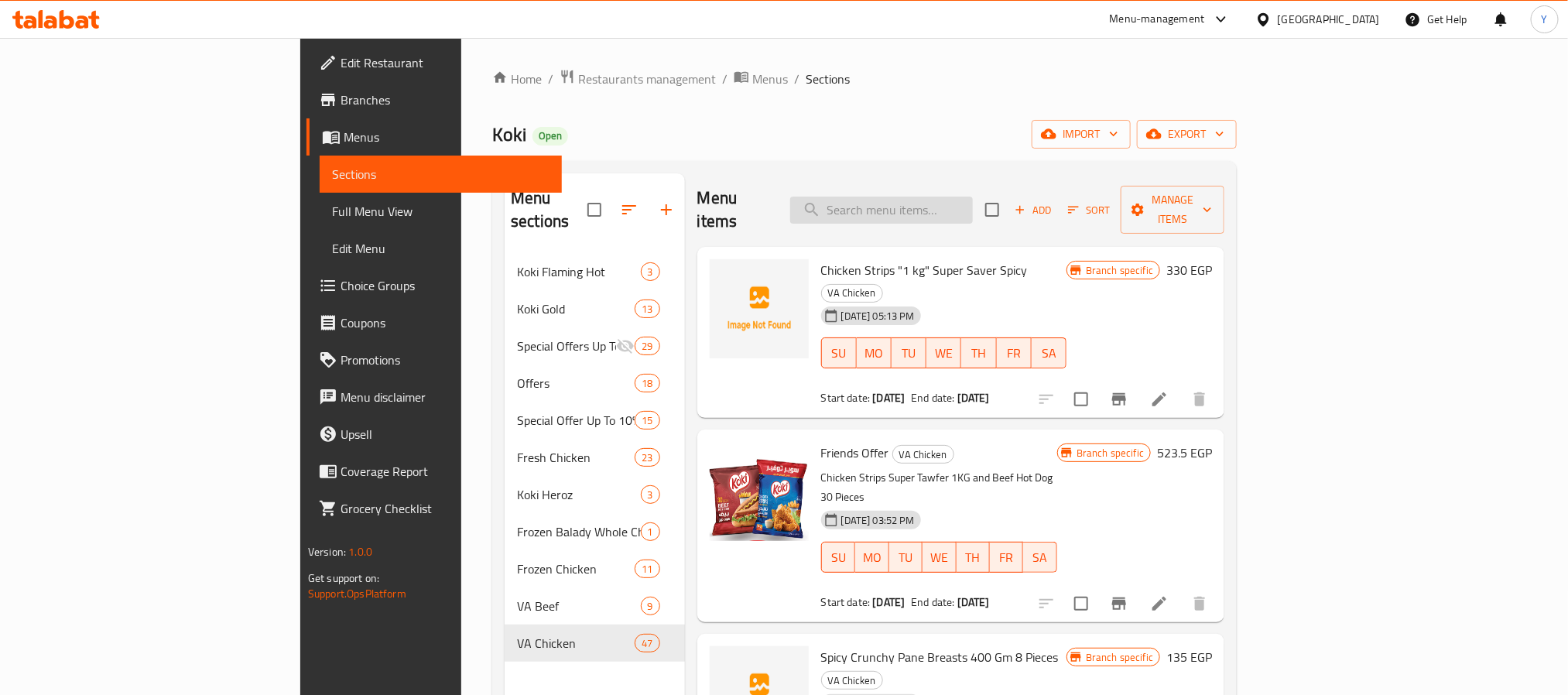
click at [973, 197] on input "search" at bounding box center [881, 210] width 182 height 27
paste input "جمبرى متبل عادى " 300 جم " كوكى جولد"
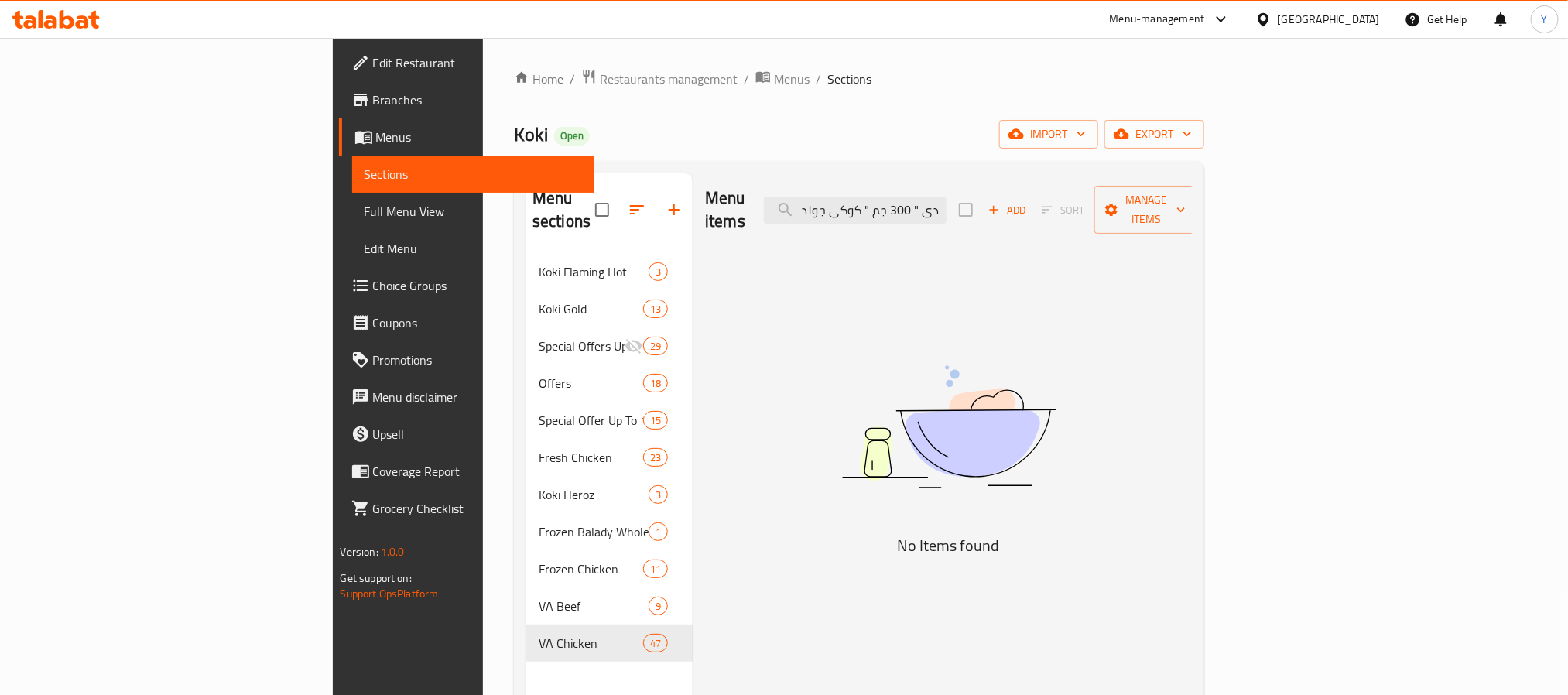
click at [1050, 175] on div "Menu items جمبرى متبل عادى " 300 جم " كوكى جولد Add Sort Manage items" at bounding box center [948, 210] width 487 height 74
click at [947, 207] on input "جمبرى متبل عادى " 300 جم " كوكى جولد" at bounding box center [854, 210] width 182 height 27
click at [947, 200] on input "جمبرى متبل عادى " 300 جم " كوكى جولد" at bounding box center [854, 210] width 182 height 27
drag, startPoint x: 997, startPoint y: 199, endPoint x: 67, endPoint y: 235, distance: 930.7
click at [333, 235] on div "Edit Restaurant Branches Menus Sections Full Menu View Edit Menu Choice Groups …" at bounding box center [784, 475] width 904 height 875
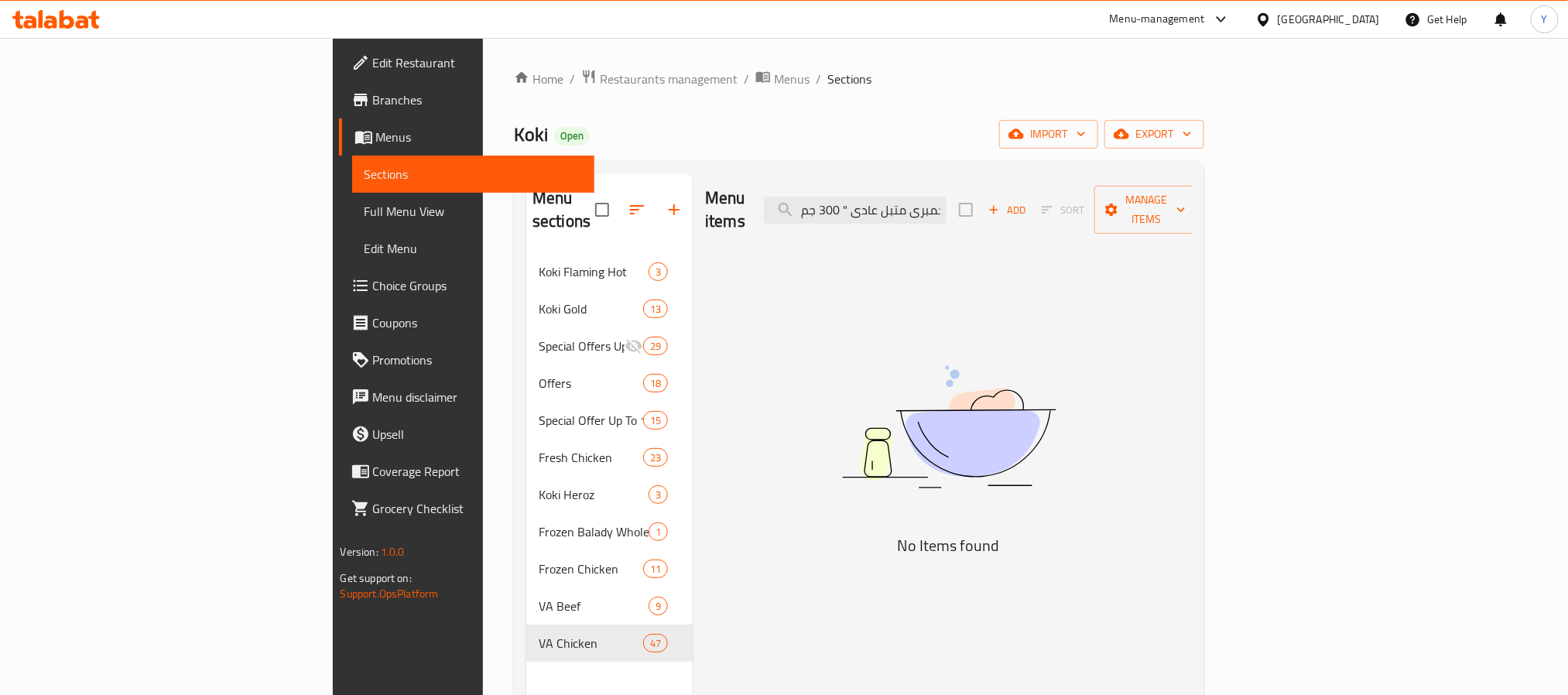
scroll to position [0, 2]
click at [947, 197] on input "جمبرى متبل عادى " 300 جم" at bounding box center [854, 210] width 182 height 27
drag, startPoint x: 973, startPoint y: 195, endPoint x: 261, endPoint y: 244, distance: 713.7
click at [514, 237] on div "Menu sections Koki Flaming Hot 3 Koki Gold 13 Special Offers Up To 25% 29 Offer…" at bounding box center [859, 521] width 691 height 721
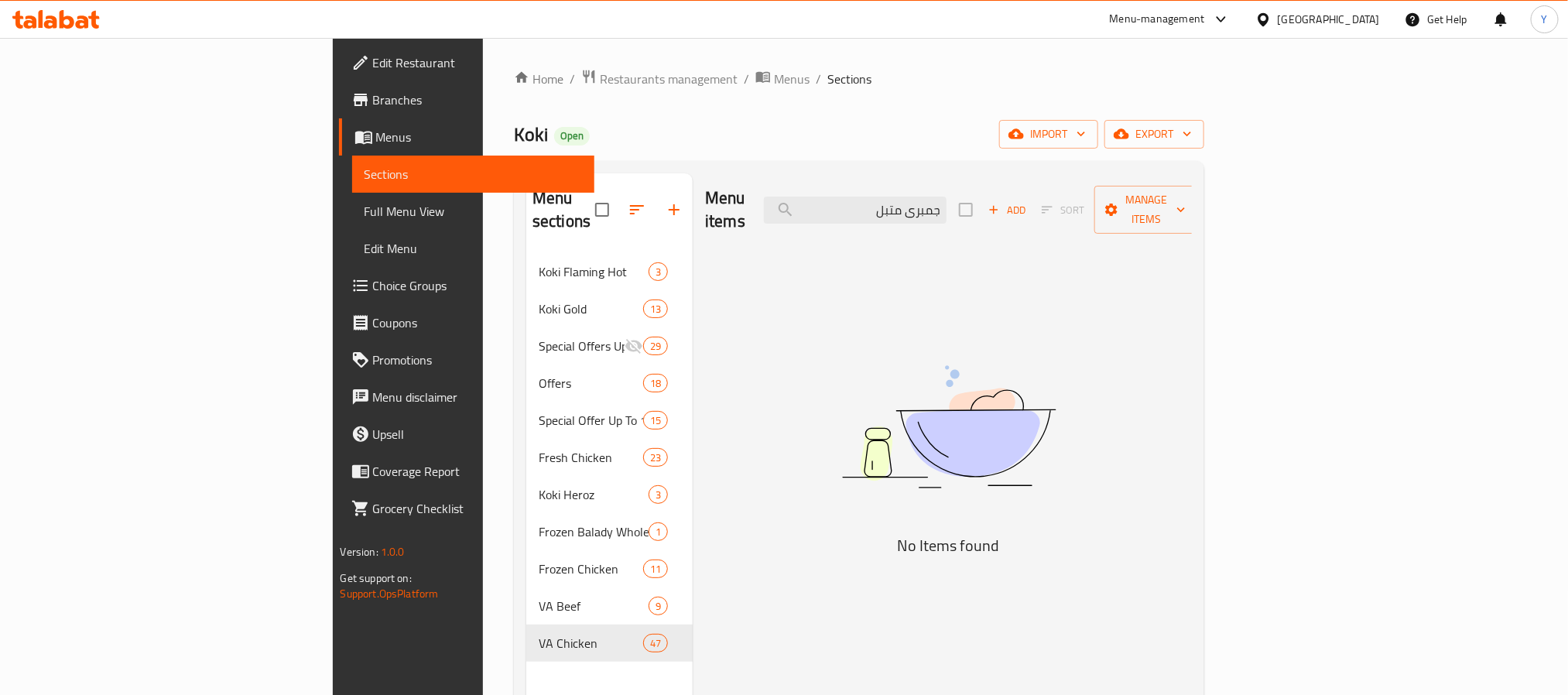
type input "جمبرى متبل"
